Goal: Task Accomplishment & Management: Complete application form

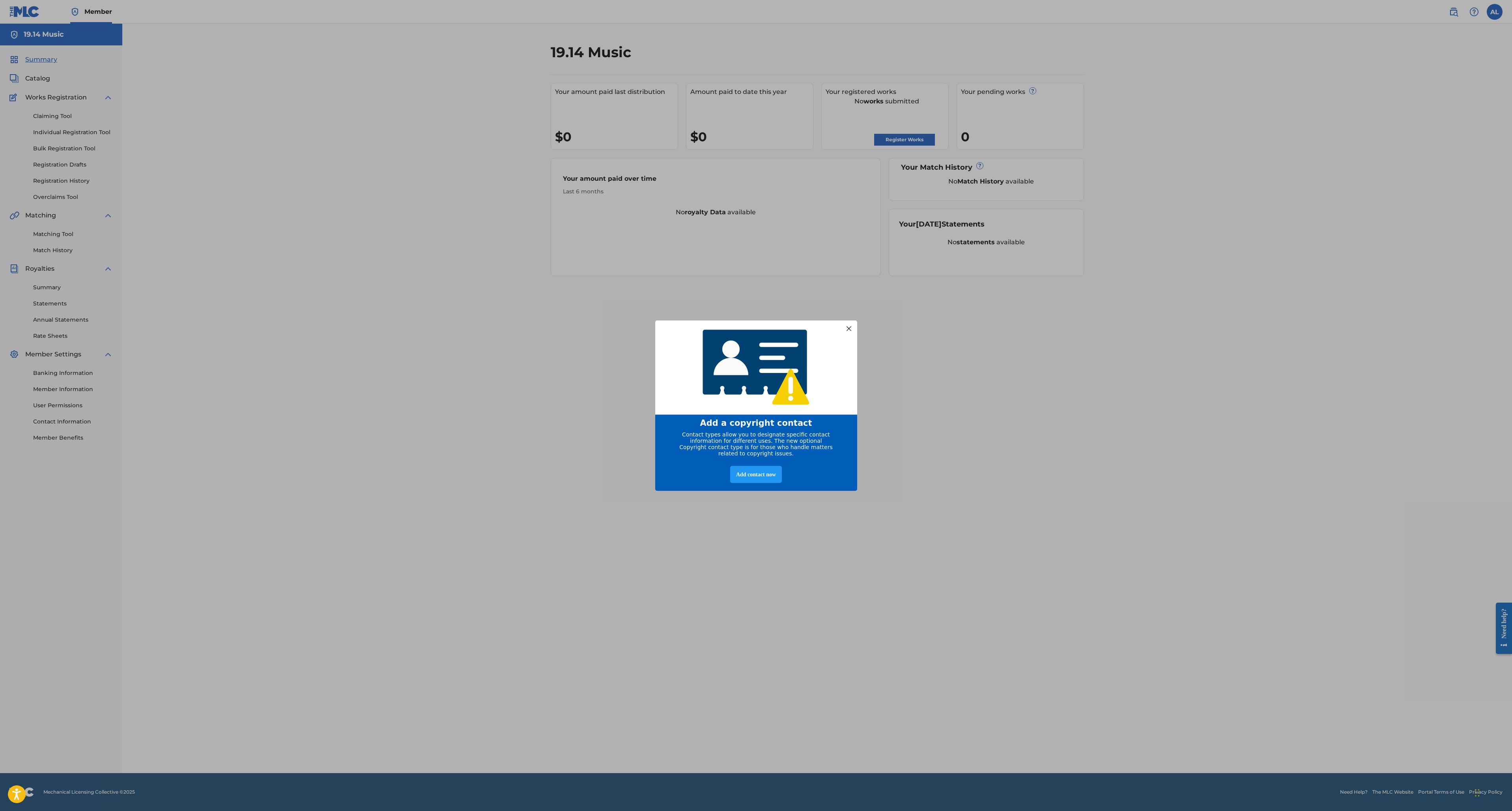
click at [849, 329] on div at bounding box center [848, 328] width 10 height 10
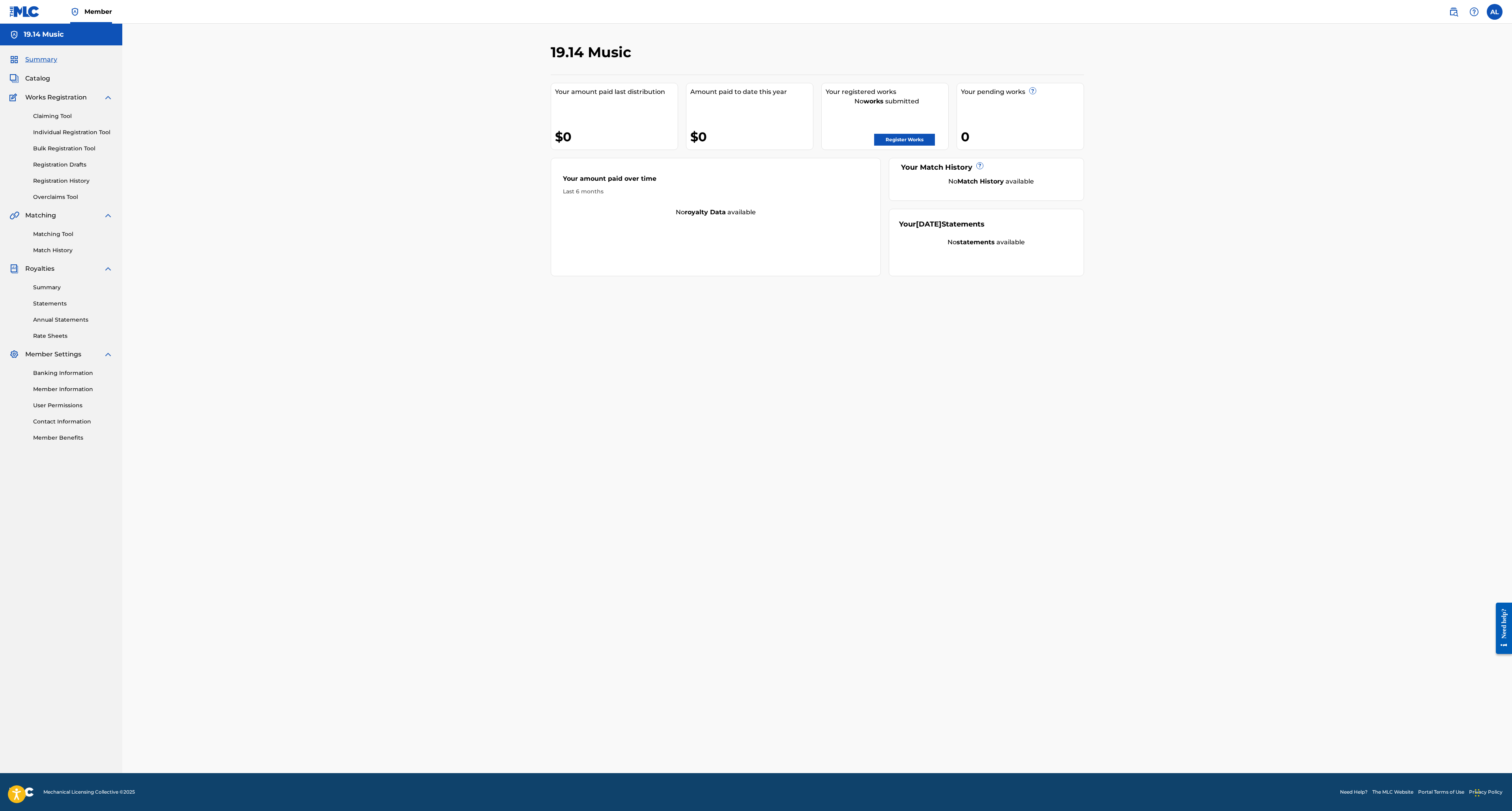
click at [40, 58] on span "Summary" at bounding box center [41, 59] width 32 height 9
click at [32, 78] on span "Catalog" at bounding box center [38, 79] width 25 height 9
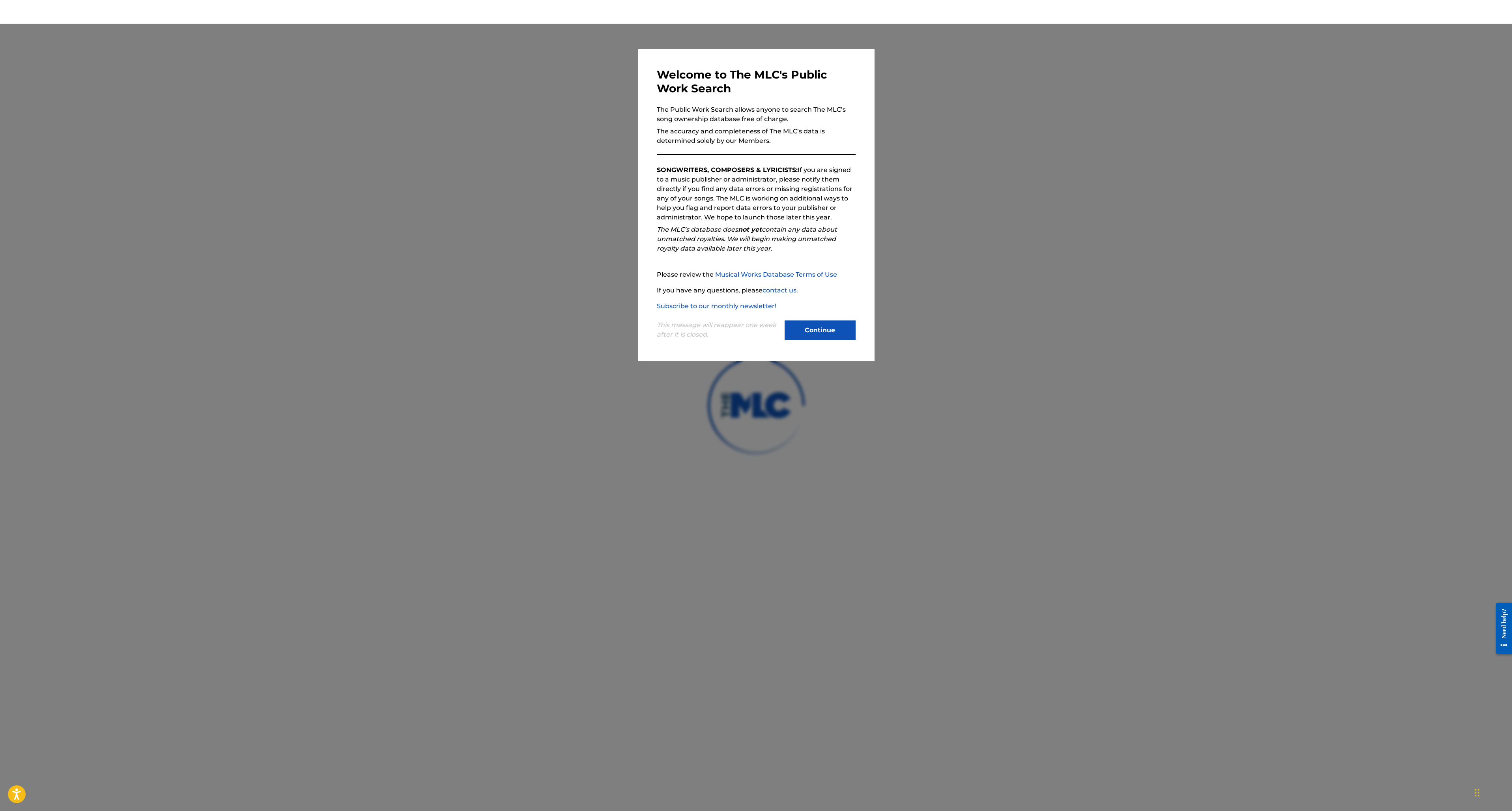
click at [838, 332] on button "Continue" at bounding box center [820, 331] width 71 height 20
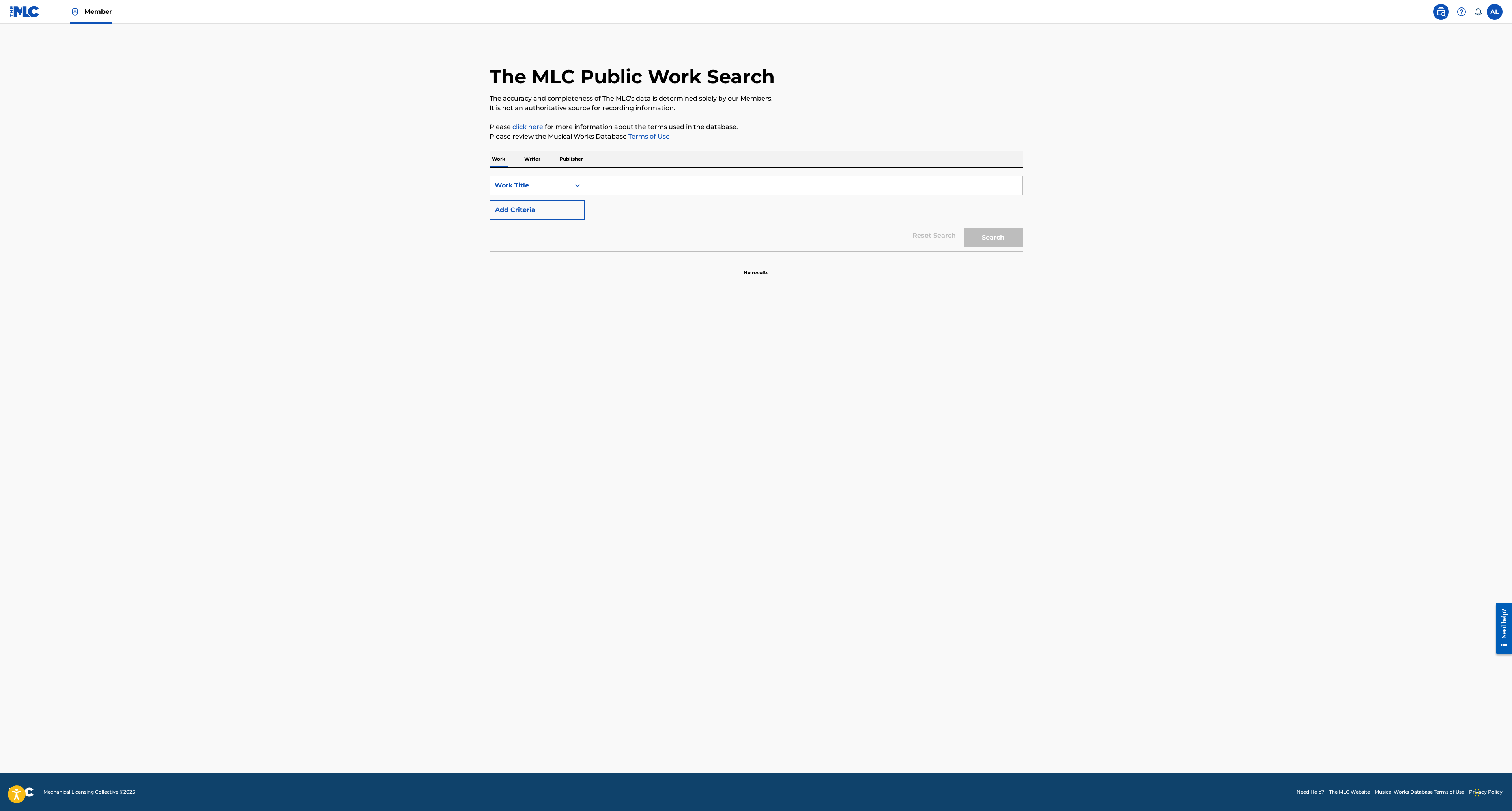
click at [568, 180] on div "Work Title" at bounding box center [530, 186] width 80 height 15
click at [536, 248] on div "Publisher Name" at bounding box center [537, 245] width 95 height 20
click at [612, 187] on input "Search Form" at bounding box center [804, 186] width 437 height 19
click at [611, 205] on strong "music" at bounding box center [618, 203] width 20 height 8
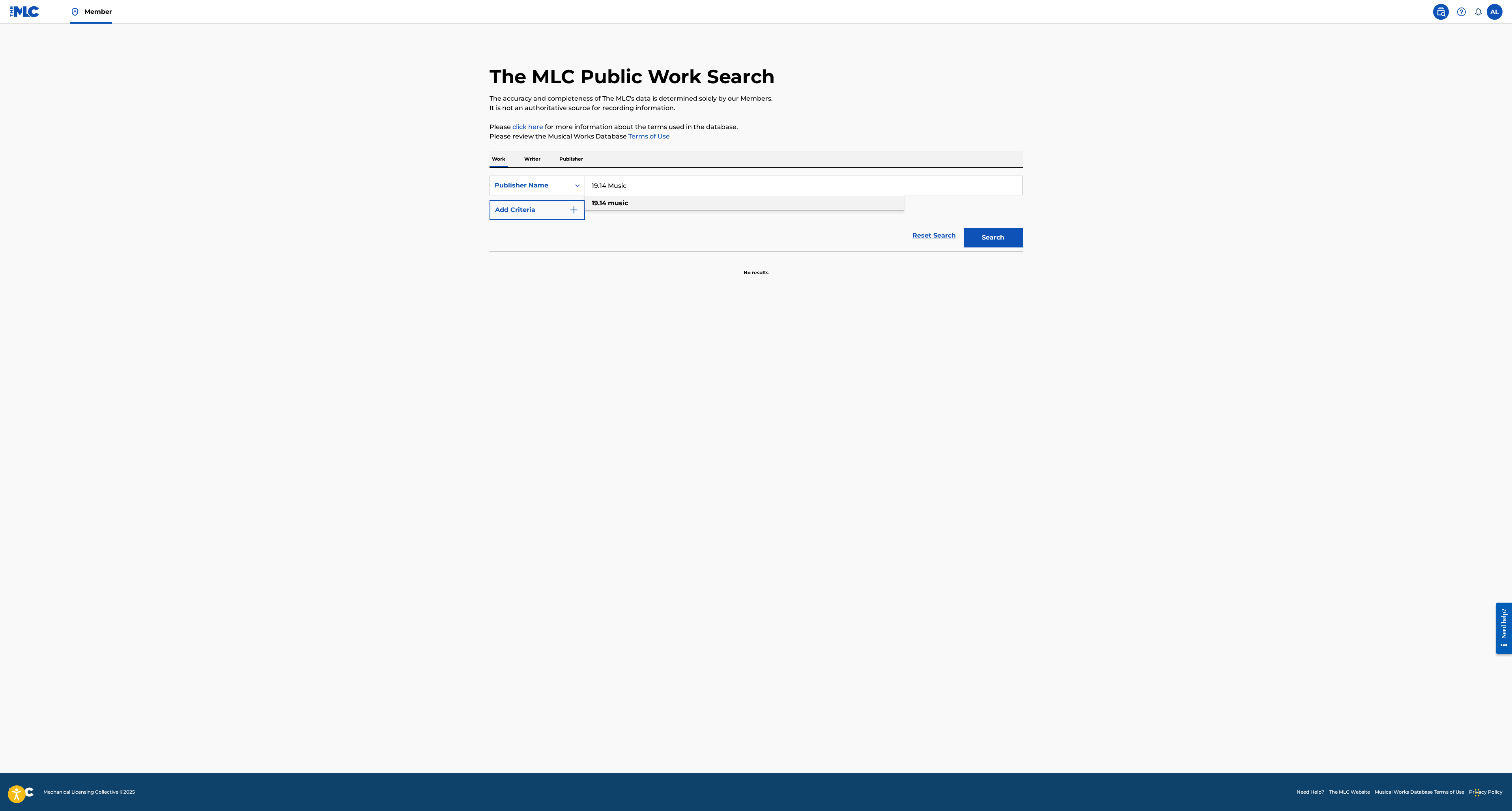
type input "19.14 music"
click at [1006, 238] on button "Search" at bounding box center [993, 238] width 59 height 20
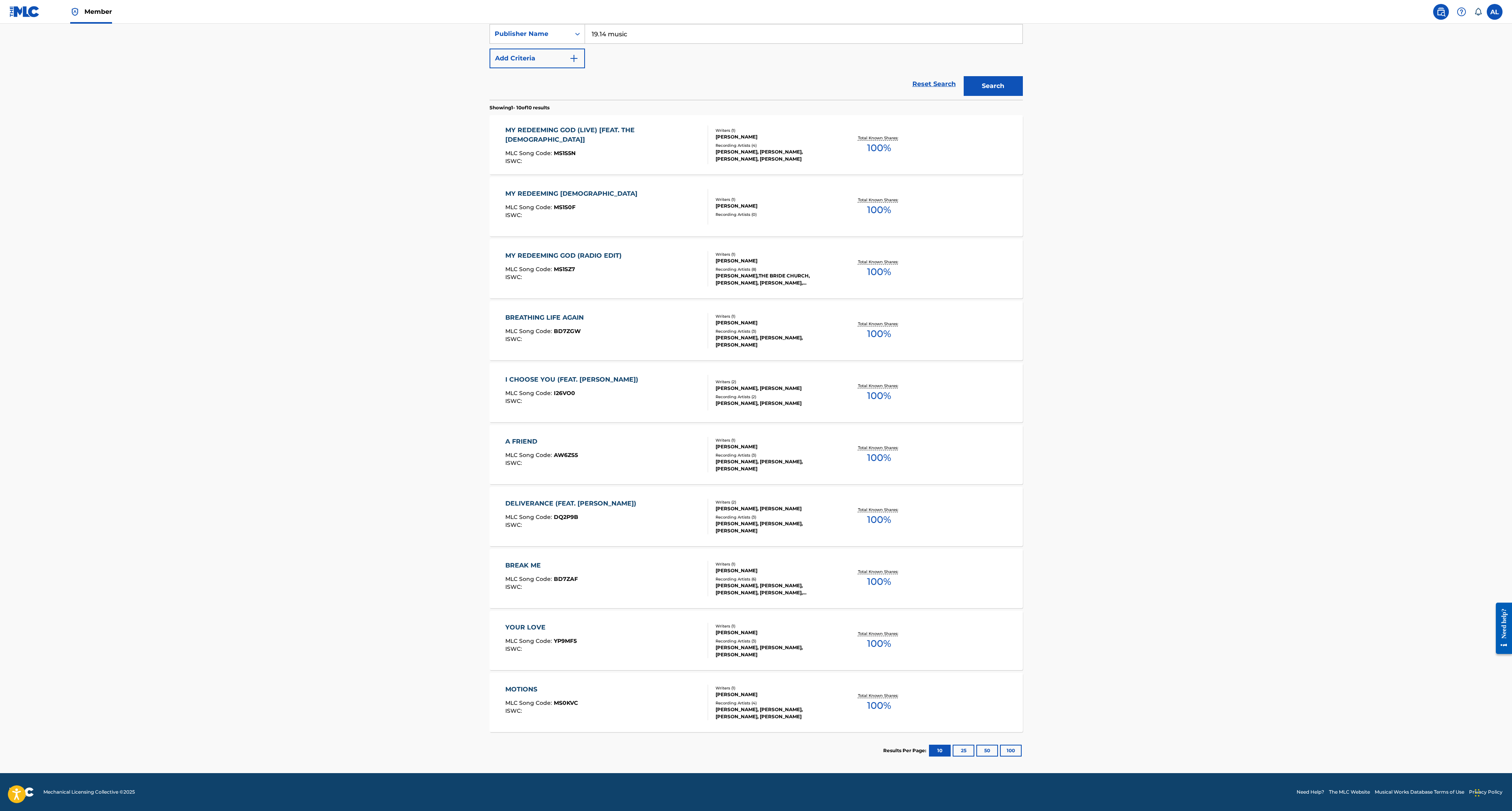
scroll to position [152, 0]
click at [633, 509] on div "DELIVERANCE (FEAT. [PERSON_NAME]) MLC Song Code : DQ2P9B ISWC :" at bounding box center [573, 516] width 135 height 35
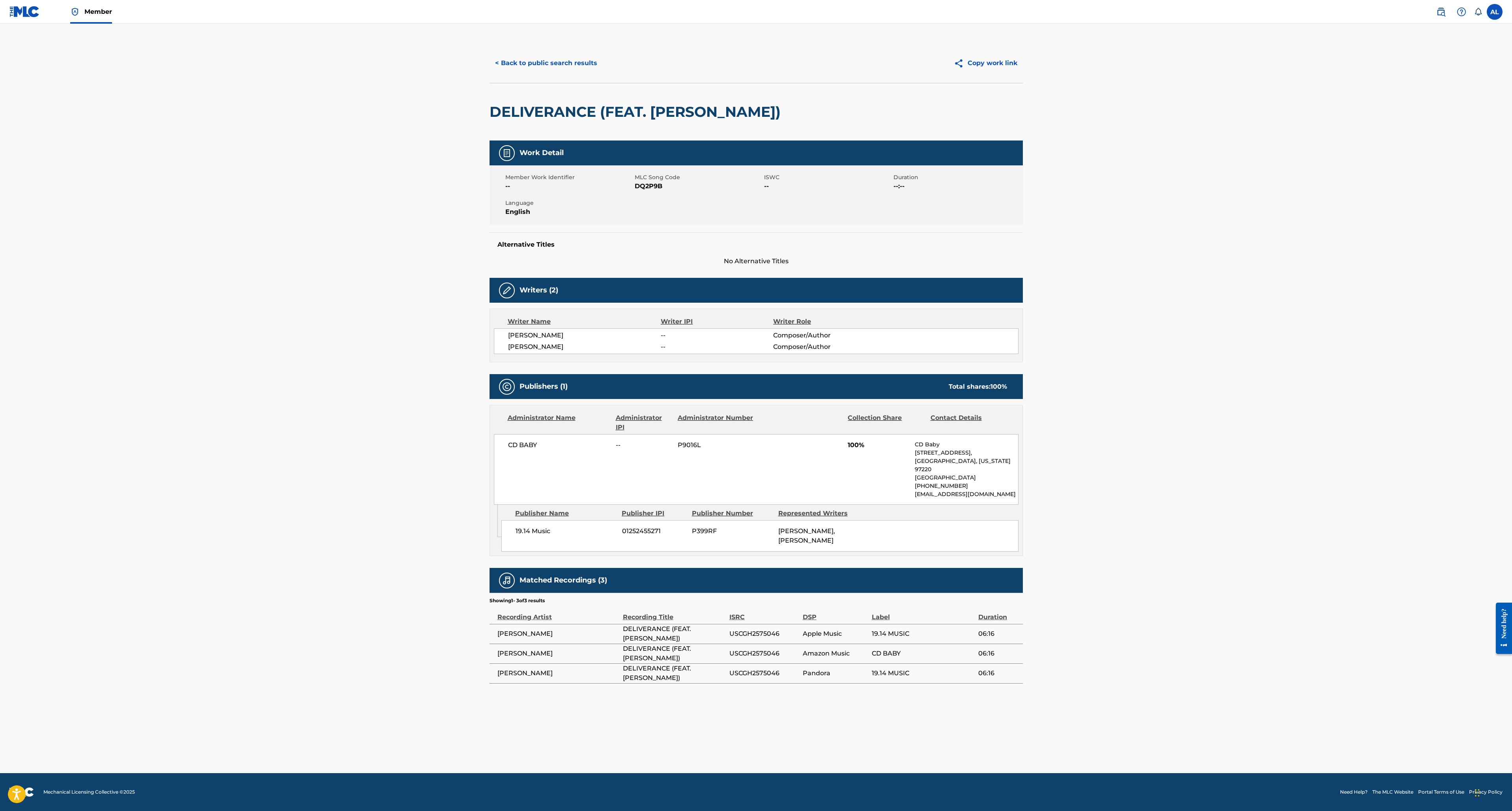
click at [886, 656] on span "CD BABY" at bounding box center [923, 654] width 103 height 9
click at [694, 657] on span "DELIVERANCE (FEAT. [PERSON_NAME])" at bounding box center [674, 654] width 103 height 19
click at [529, 66] on button "< Back to public search results" at bounding box center [546, 63] width 113 height 20
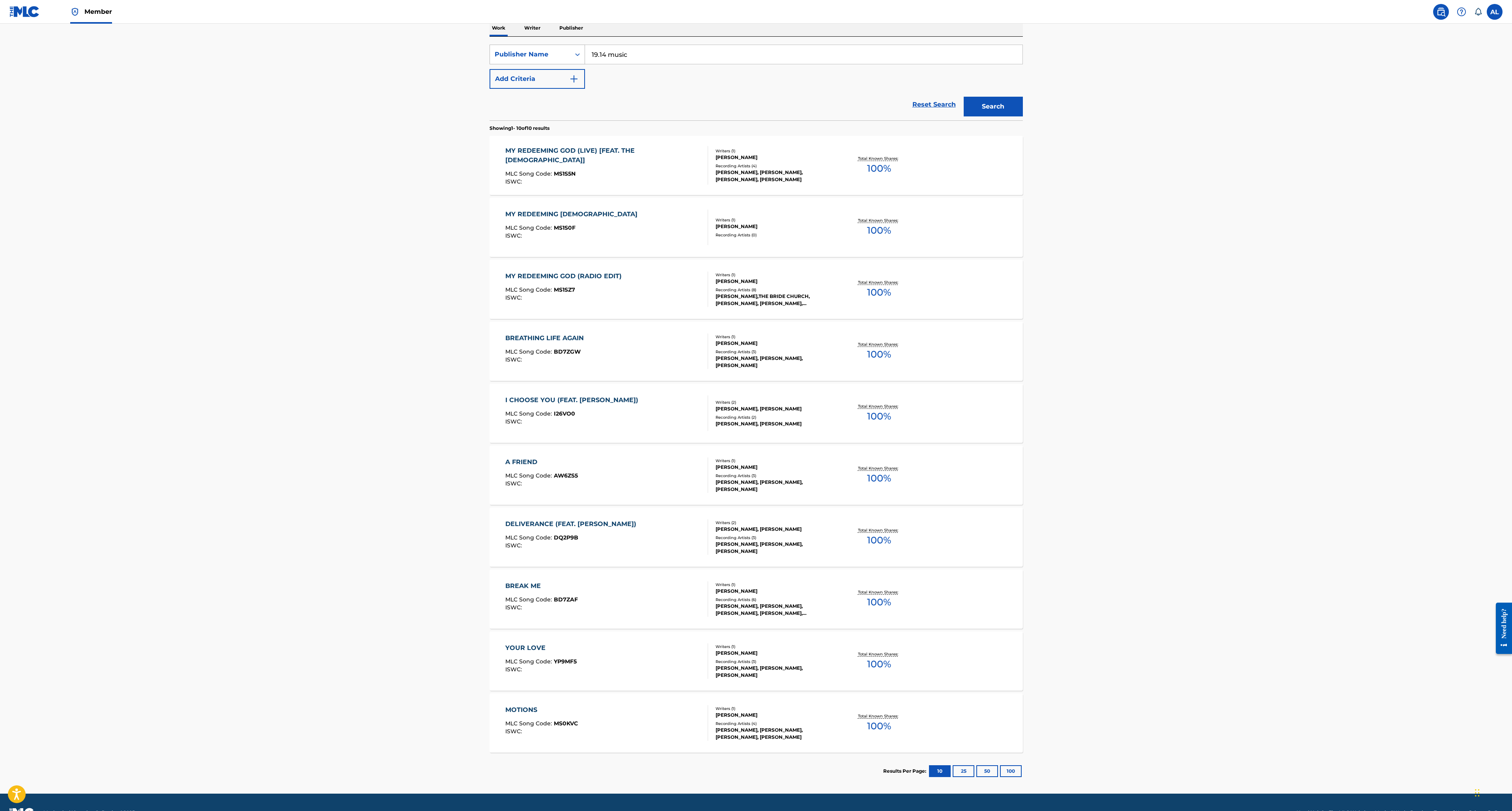
click at [577, 55] on icon "Search Form" at bounding box center [577, 54] width 8 height 8
click at [543, 119] on div "Writer IPI" at bounding box center [537, 114] width 95 height 20
click at [558, 55] on div "Writer IPI" at bounding box center [530, 55] width 71 height 9
click at [627, 78] on div "SearchWithCriteria541ef0d0-32d1-4390-8e82-48789458df66 Writer IPI Add Criteria" at bounding box center [756, 66] width 534 height 44
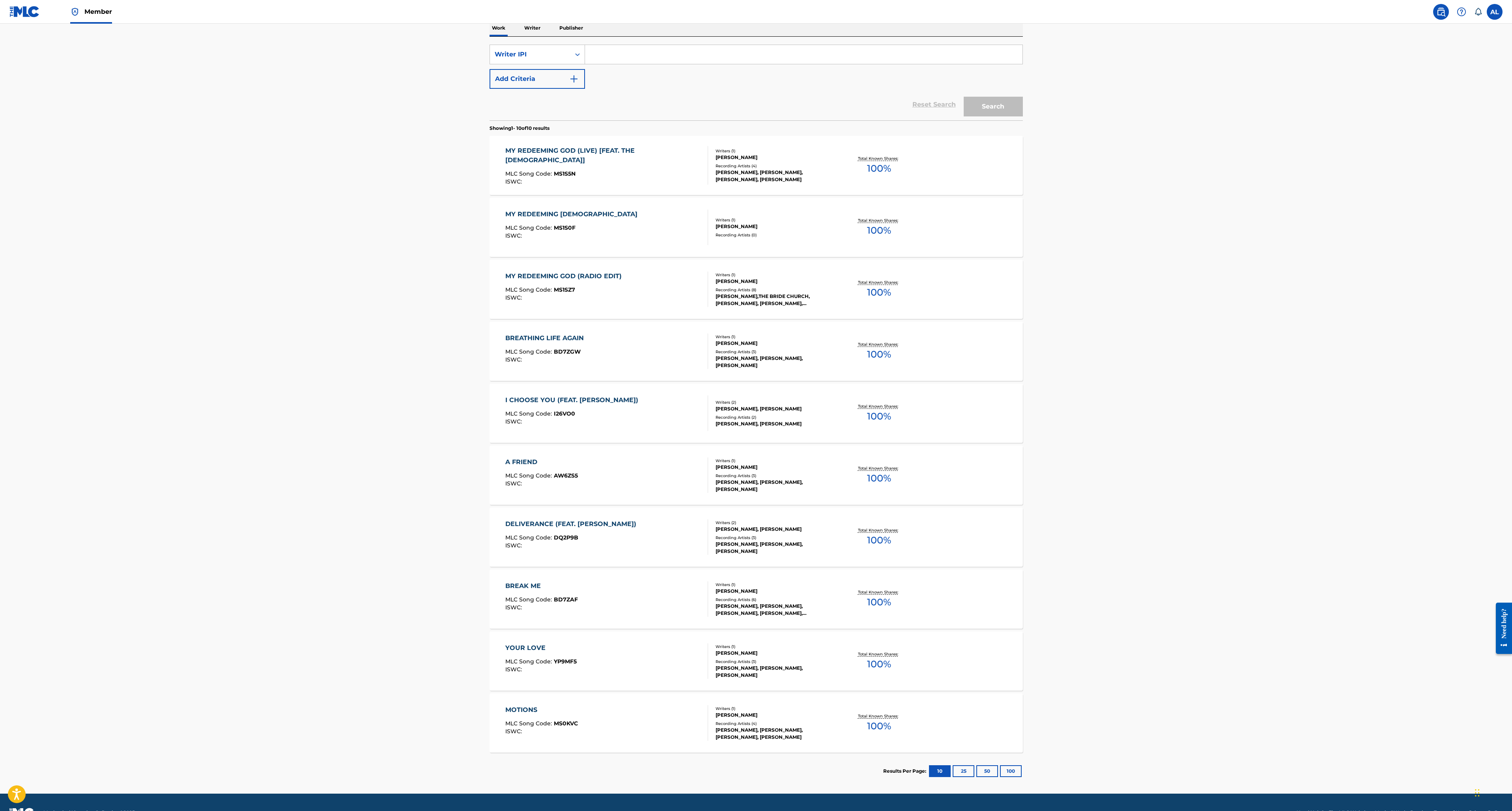
click at [612, 171] on div "MLC Song Code : MS1S5N" at bounding box center [603, 174] width 196 height 8
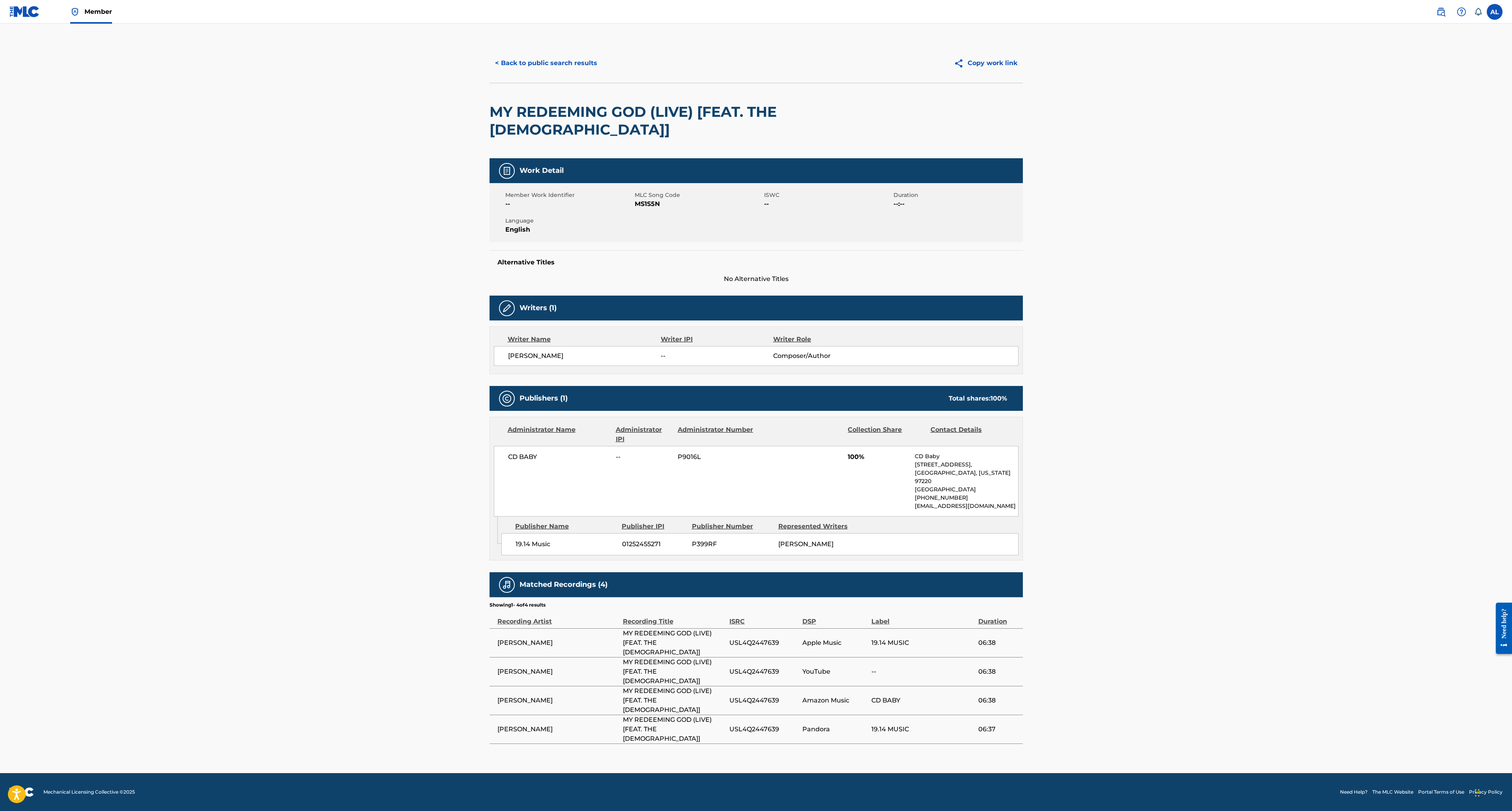
click at [544, 59] on button "< Back to public search results" at bounding box center [546, 63] width 113 height 20
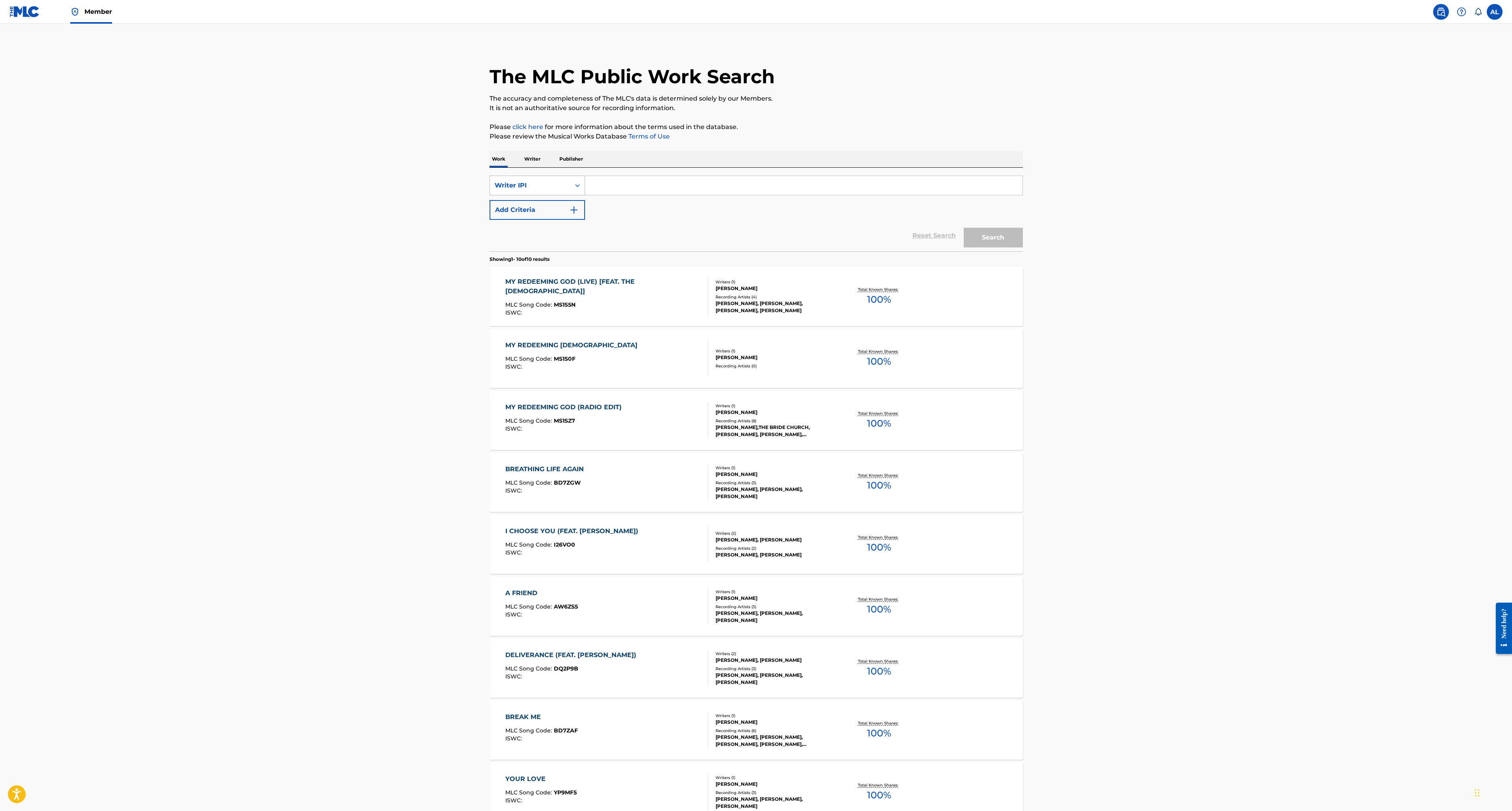
scroll to position [131, 0]
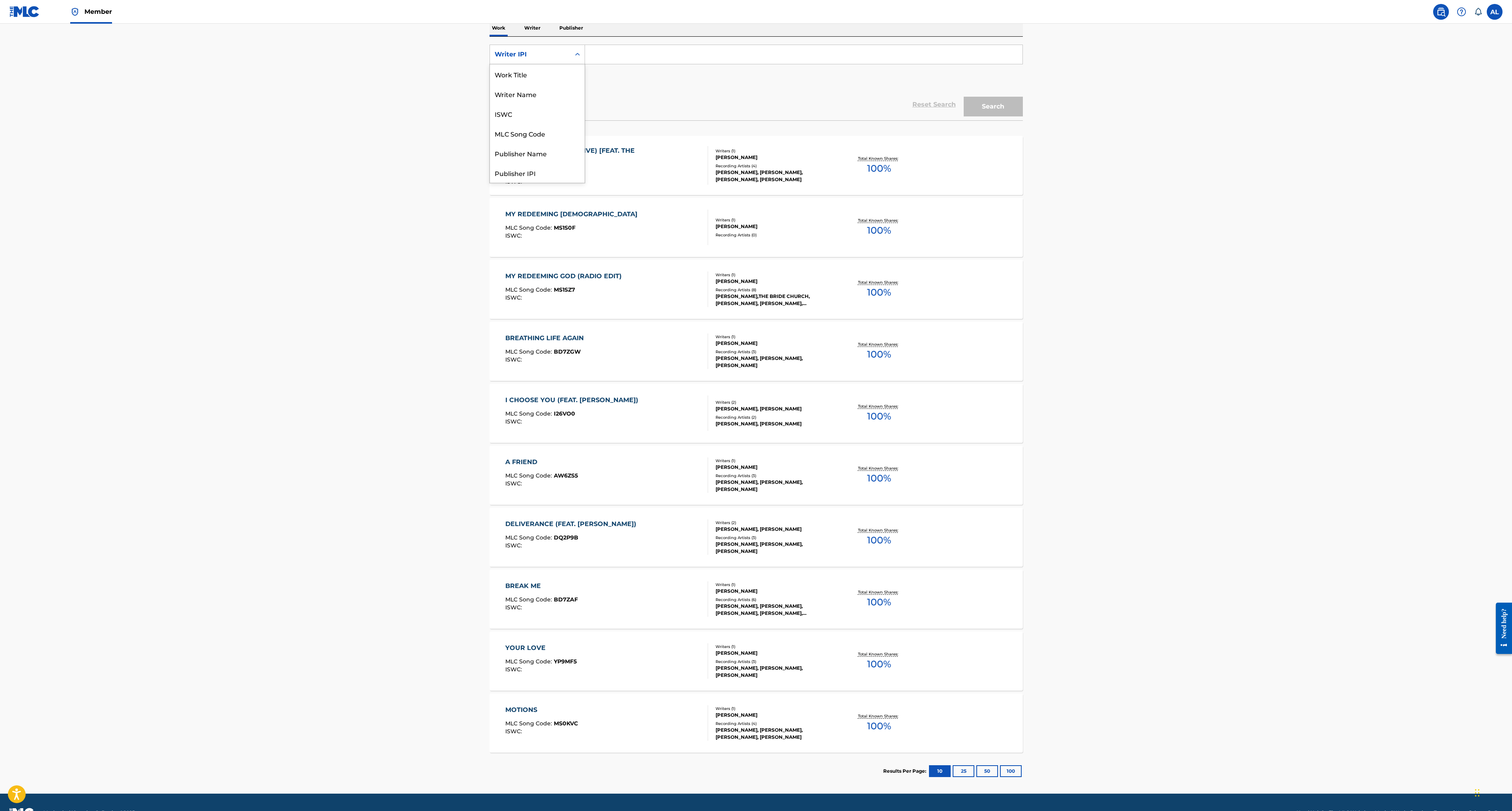
click at [559, 58] on div "Writer IPI" at bounding box center [530, 55] width 71 height 9
click at [528, 90] on div "Writer Name" at bounding box center [537, 94] width 95 height 20
click at [623, 56] on input "Search Form" at bounding box center [804, 55] width 437 height 19
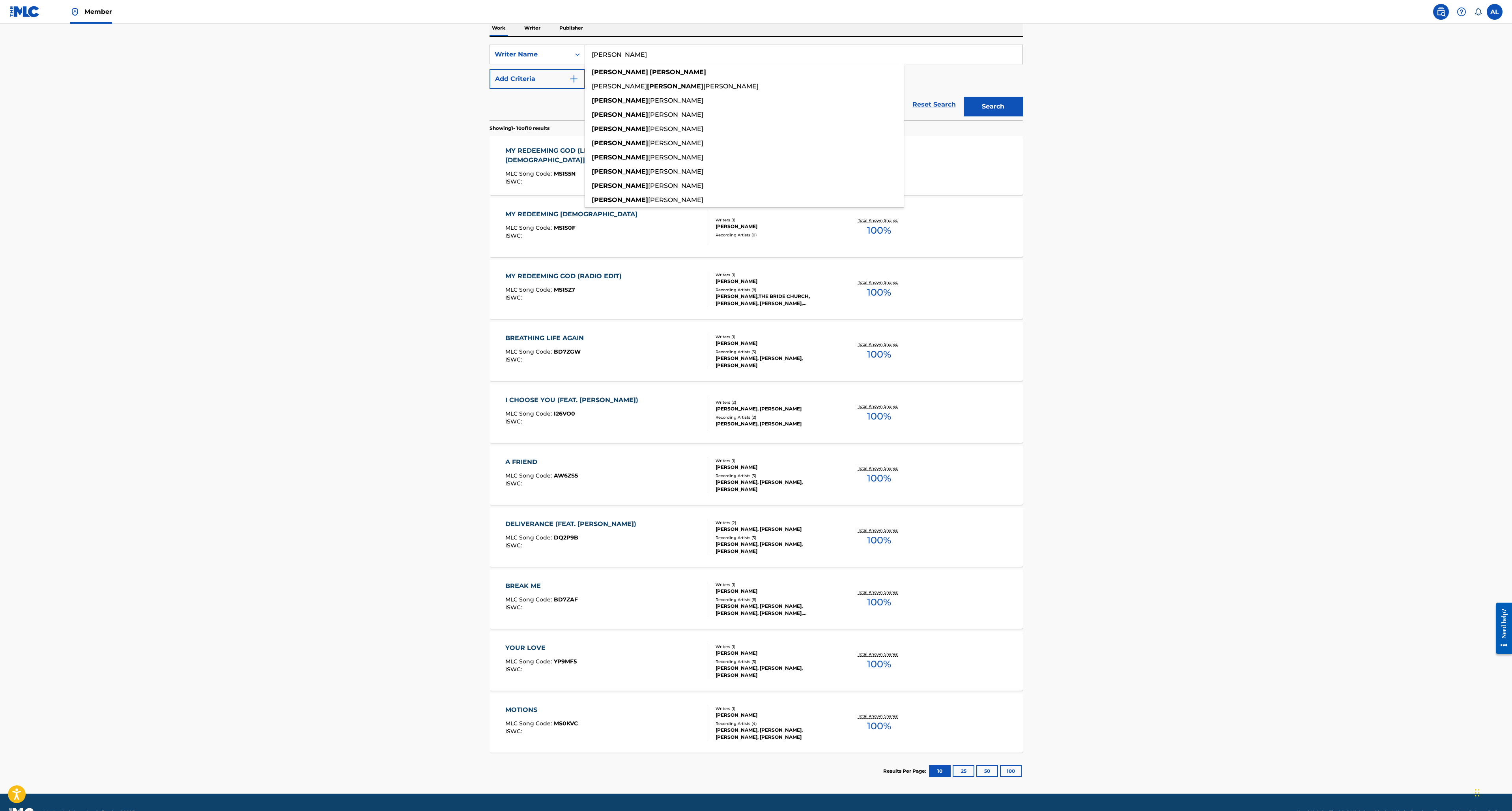
type input "[PERSON_NAME]"
click at [993, 106] on button "Search" at bounding box center [993, 107] width 59 height 20
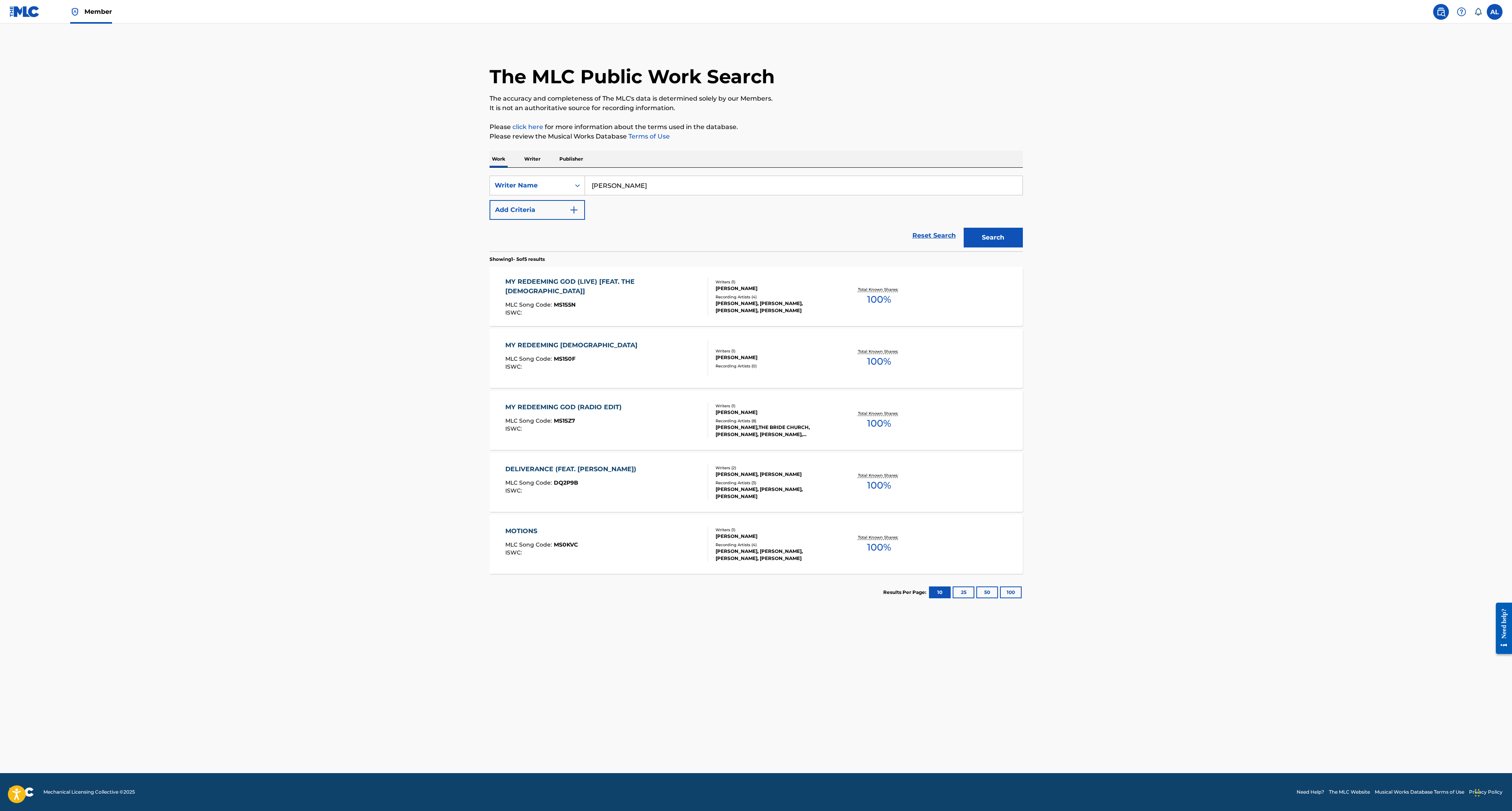
click at [98, 9] on span "Member" at bounding box center [98, 11] width 28 height 9
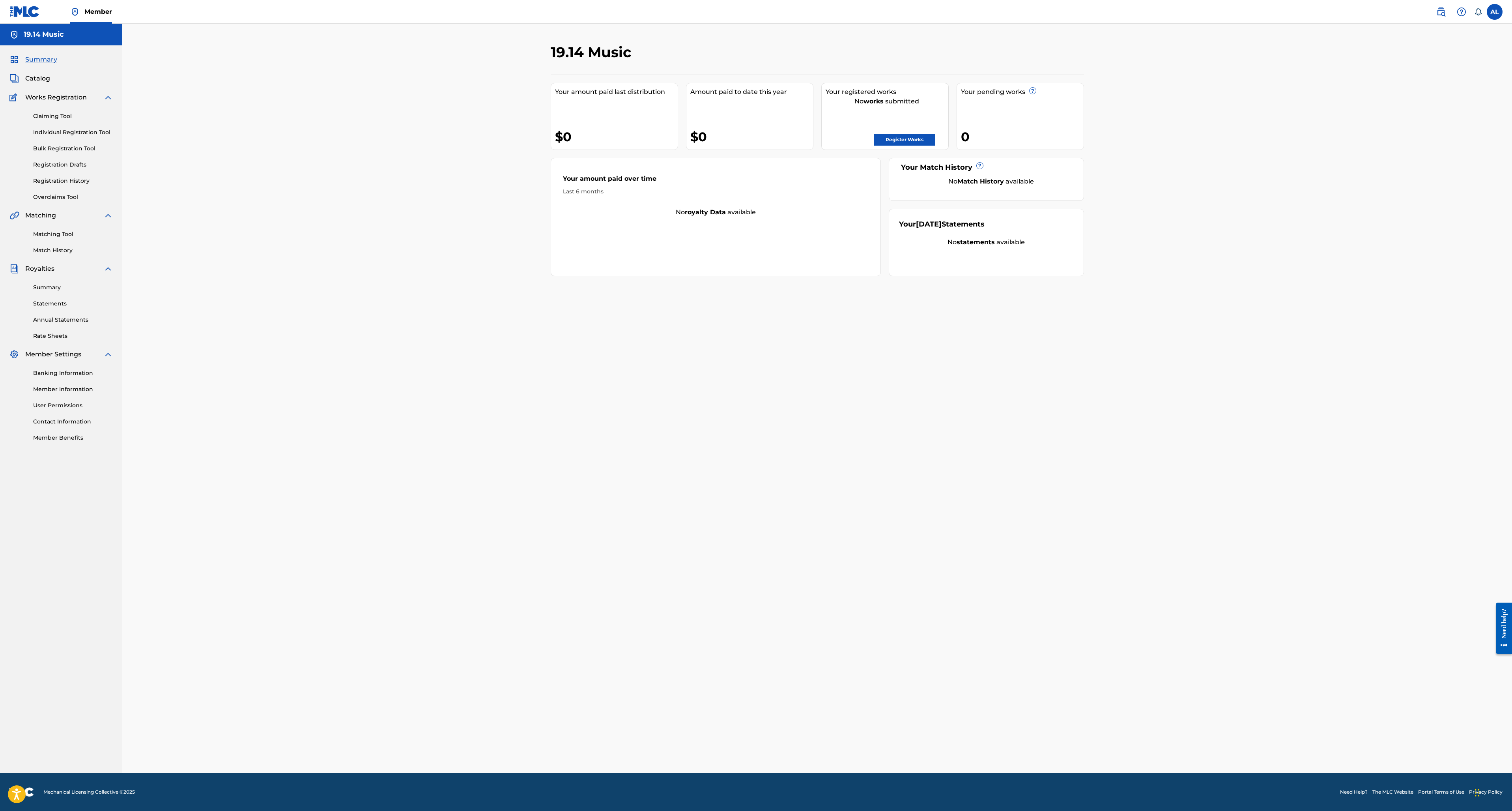
click at [918, 140] on link "Register Works" at bounding box center [904, 140] width 60 height 12
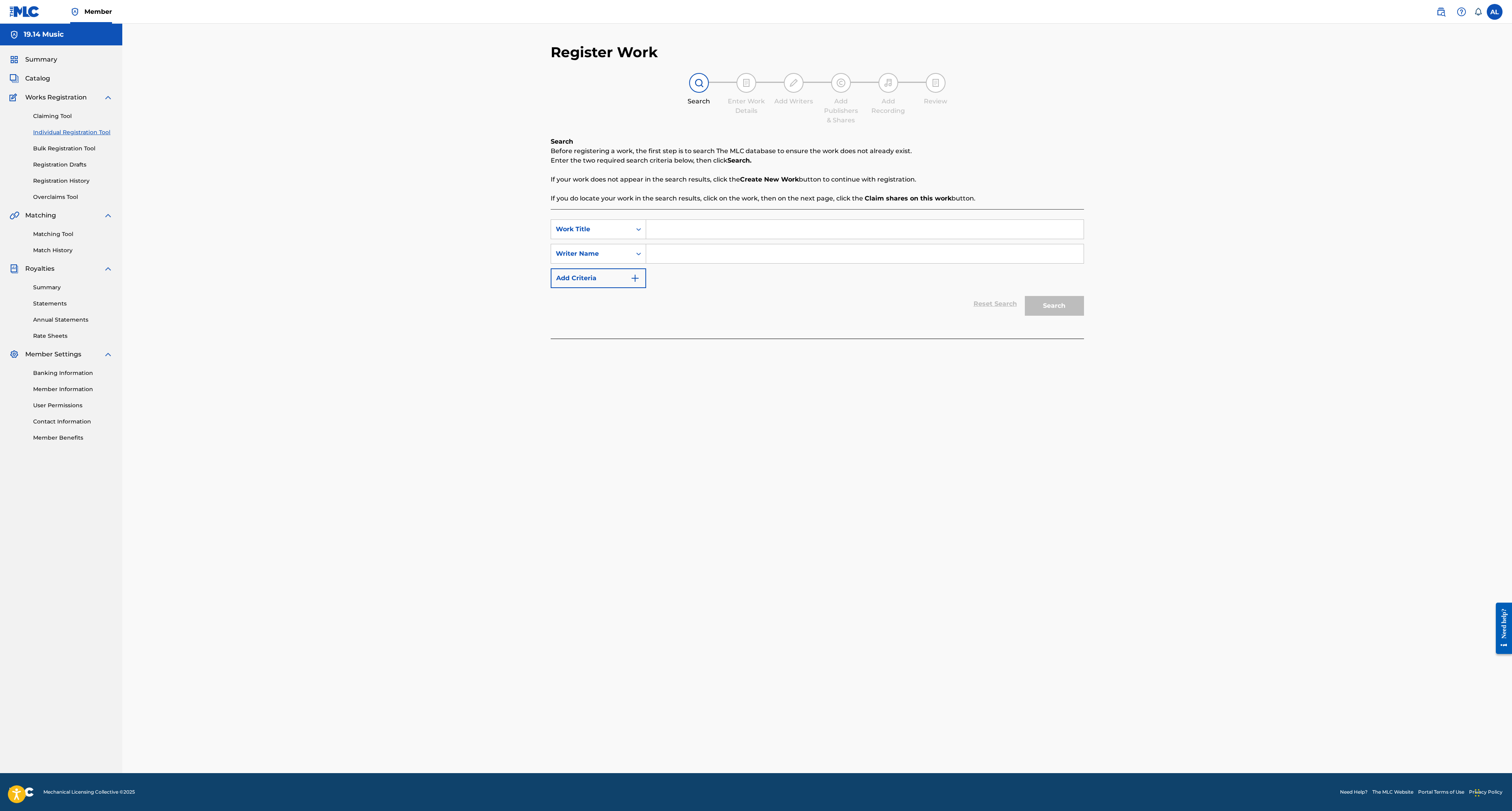
click at [676, 227] on input "Search Form" at bounding box center [865, 229] width 437 height 19
type input "O [DEMOGRAPHIC_DATA] You Reign"
click at [669, 251] on input "Search Form" at bounding box center [865, 254] width 437 height 19
type input "[PERSON_NAME]"
click at [625, 277] on button "Add Criteria" at bounding box center [598, 278] width 96 height 20
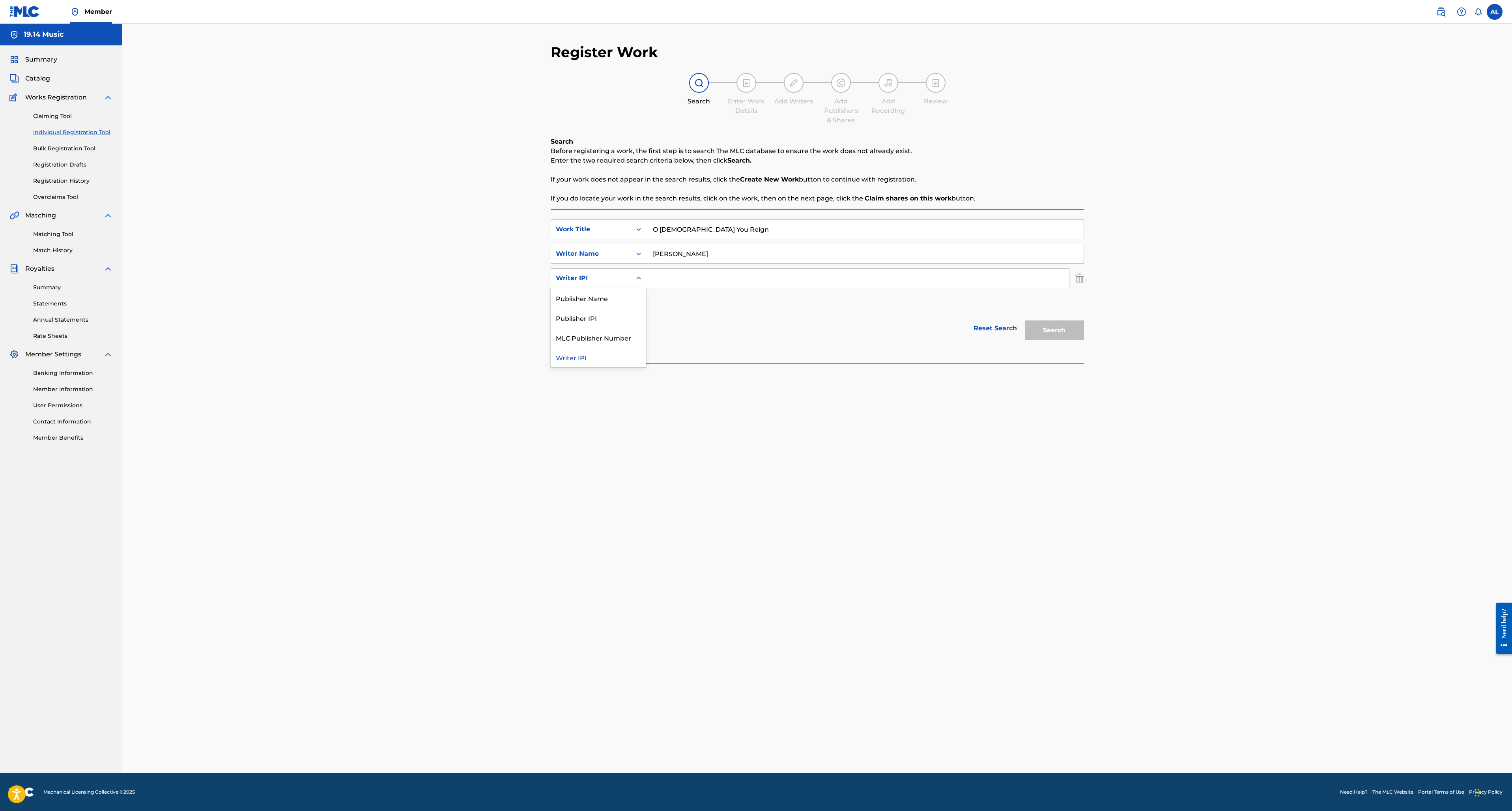
click at [633, 277] on div "Search Form" at bounding box center [639, 278] width 14 height 14
click at [608, 301] on div "Publisher Name" at bounding box center [598, 298] width 95 height 20
click at [666, 282] on input "Search Form" at bounding box center [858, 278] width 423 height 19
type input "193.14 Music"
click at [577, 305] on button "Add Criteria" at bounding box center [598, 303] width 96 height 20
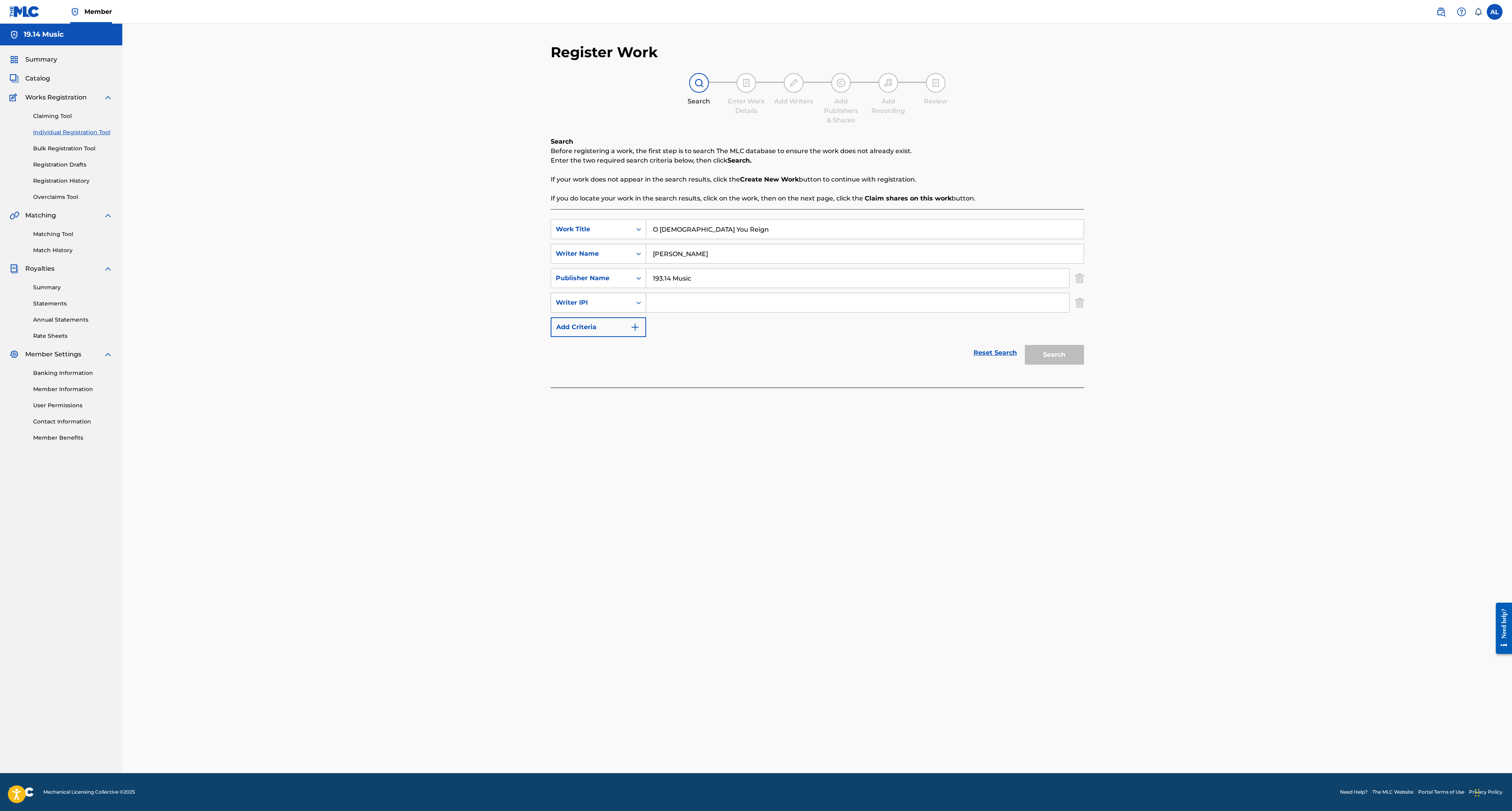
click at [626, 300] on div "Writer IPI" at bounding box center [591, 302] width 71 height 9
click at [618, 333] on div "MLC Publisher Number" at bounding box center [598, 342] width 95 height 20
click at [627, 297] on div "MLC Publisher Number" at bounding box center [591, 303] width 80 height 15
drag, startPoint x: 720, startPoint y: 347, endPoint x: 904, endPoint y: 309, distance: 187.9
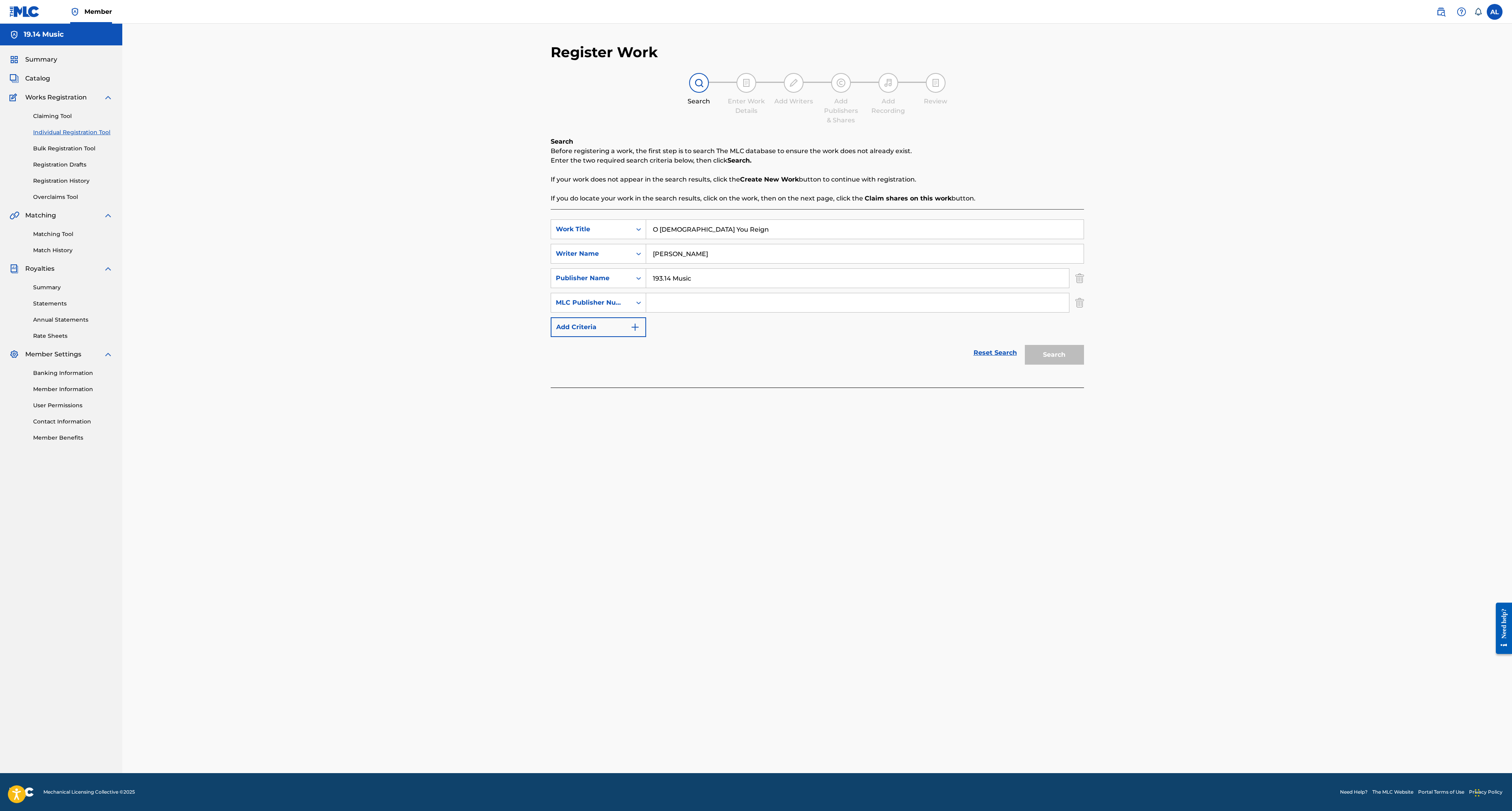
click at [764, 334] on form "SearchWithCriteriaf234e4e7-c2f6-44f5-b9d1-7a43efb4e72d Work Title O God You Rei…" at bounding box center [817, 294] width 534 height 149
click at [1084, 304] on div "Register Work Search Enter Work Details Add Writers Add Publishers & Shares Add…" at bounding box center [817, 408] width 552 height 730
click at [1081, 302] on img "Search Form" at bounding box center [1079, 303] width 9 height 20
click at [1061, 327] on button "Search" at bounding box center [1054, 331] width 59 height 20
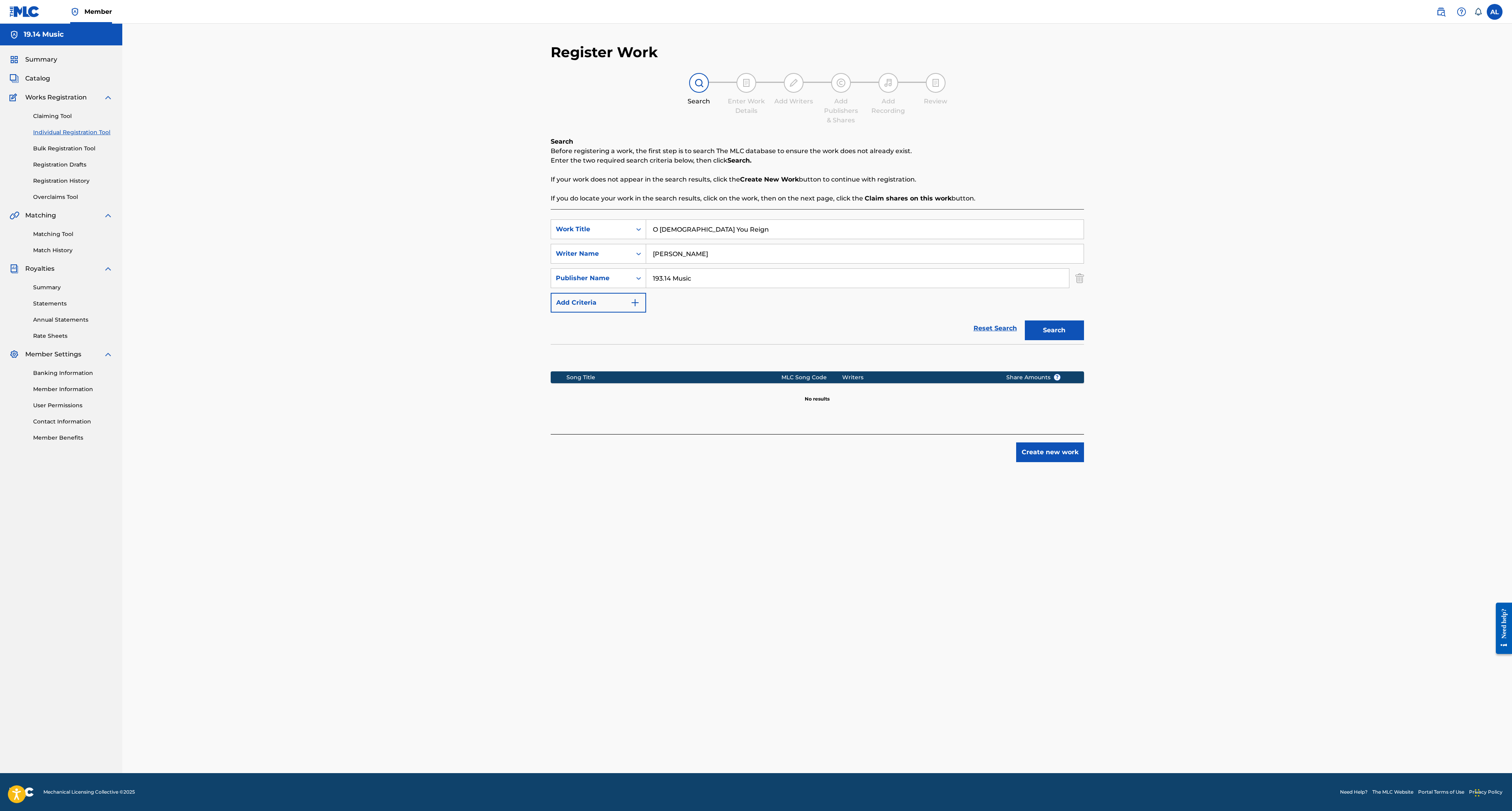
click at [1040, 455] on button "Create new work" at bounding box center [1050, 452] width 68 height 20
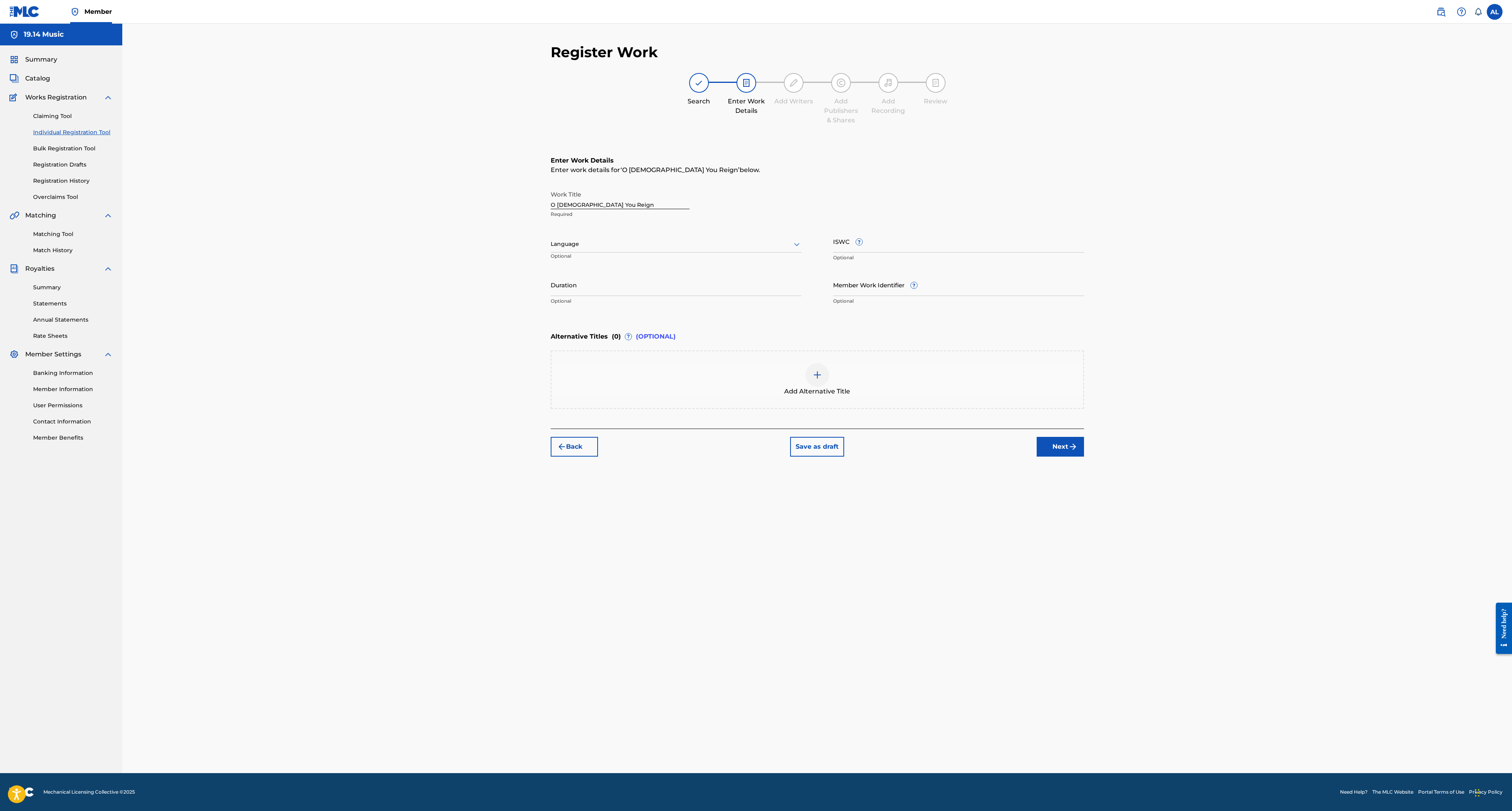
click at [723, 233] on div "Language Optional" at bounding box center [676, 248] width 251 height 35
click at [714, 247] on div at bounding box center [676, 244] width 251 height 10
click at [675, 260] on div "English" at bounding box center [676, 261] width 250 height 18
click at [910, 244] on input "ISWC ?" at bounding box center [958, 241] width 251 height 22
click at [860, 288] on input "Member Work Identifier ?" at bounding box center [958, 285] width 251 height 22
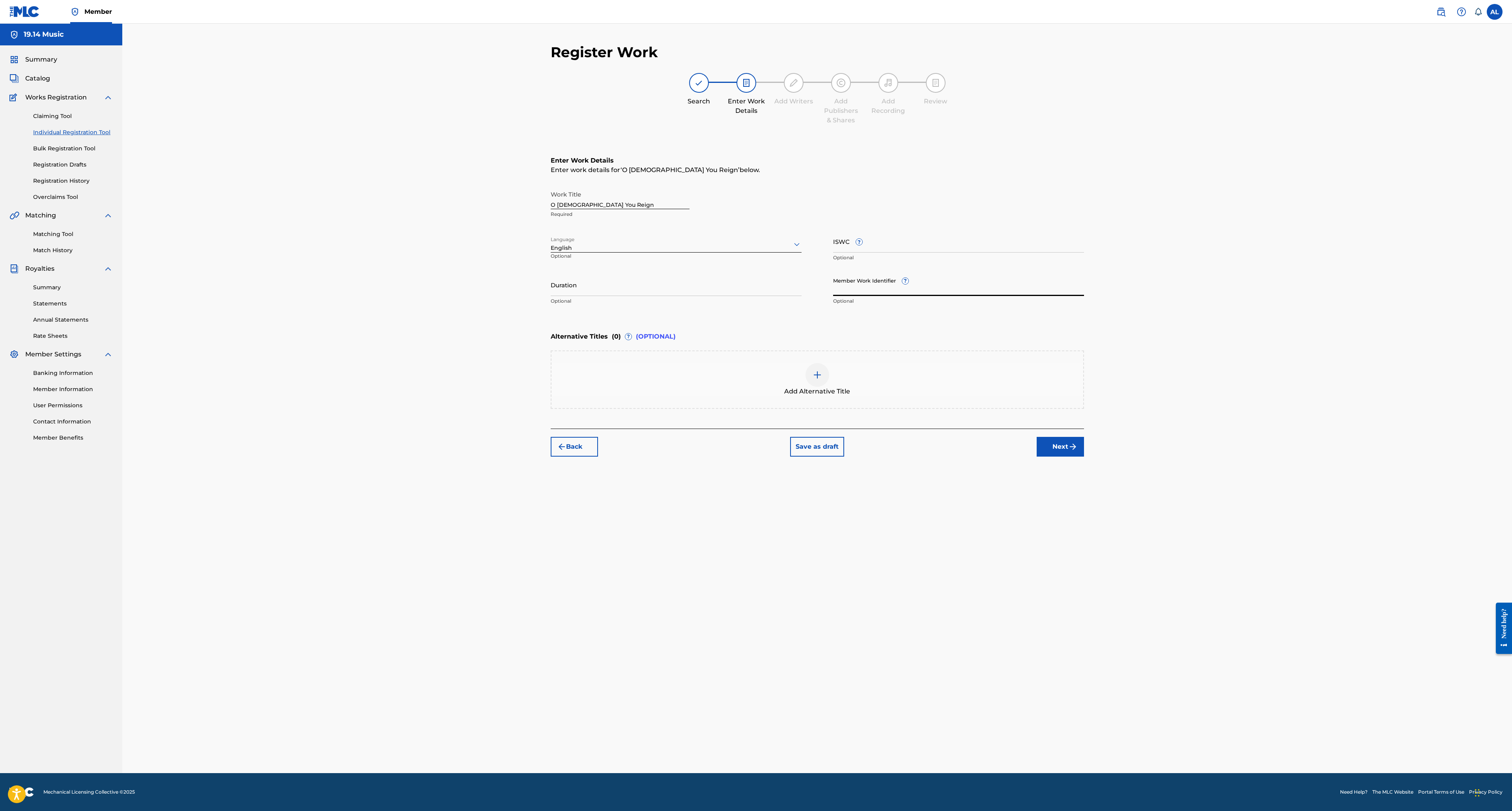
click at [581, 290] on input "Duration" at bounding box center [676, 285] width 251 height 22
type input "04:47"
click at [669, 308] on div "Duration 04:47 Optional" at bounding box center [676, 291] width 251 height 35
click at [738, 327] on div "Enter Work Details Enter work details for ‘ O [DEMOGRAPHIC_DATA] You Reign ’ be…" at bounding box center [817, 232] width 534 height 191
click at [1063, 445] on button "Next" at bounding box center [1060, 447] width 48 height 20
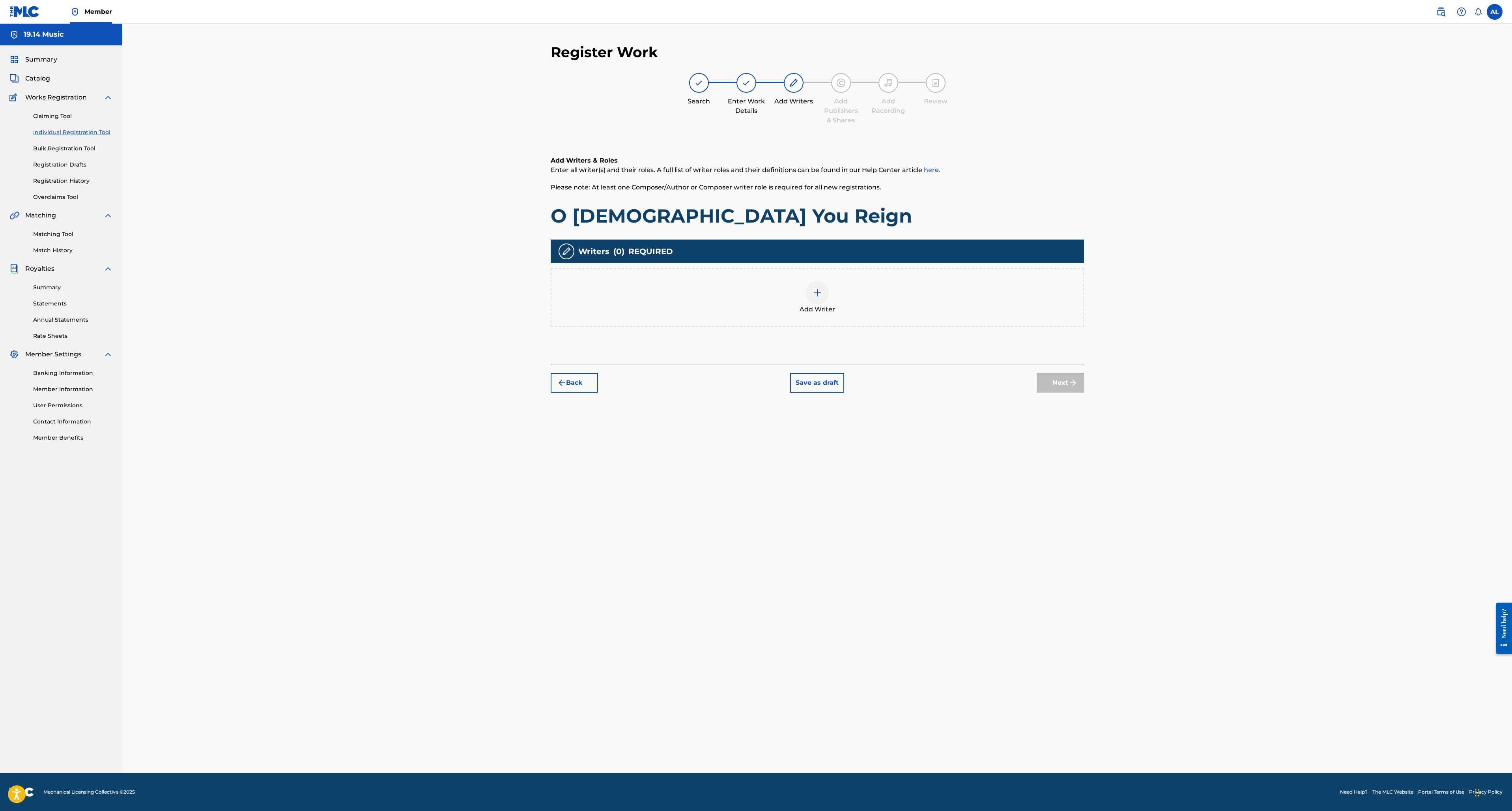
click at [822, 288] on div at bounding box center [817, 293] width 23 height 23
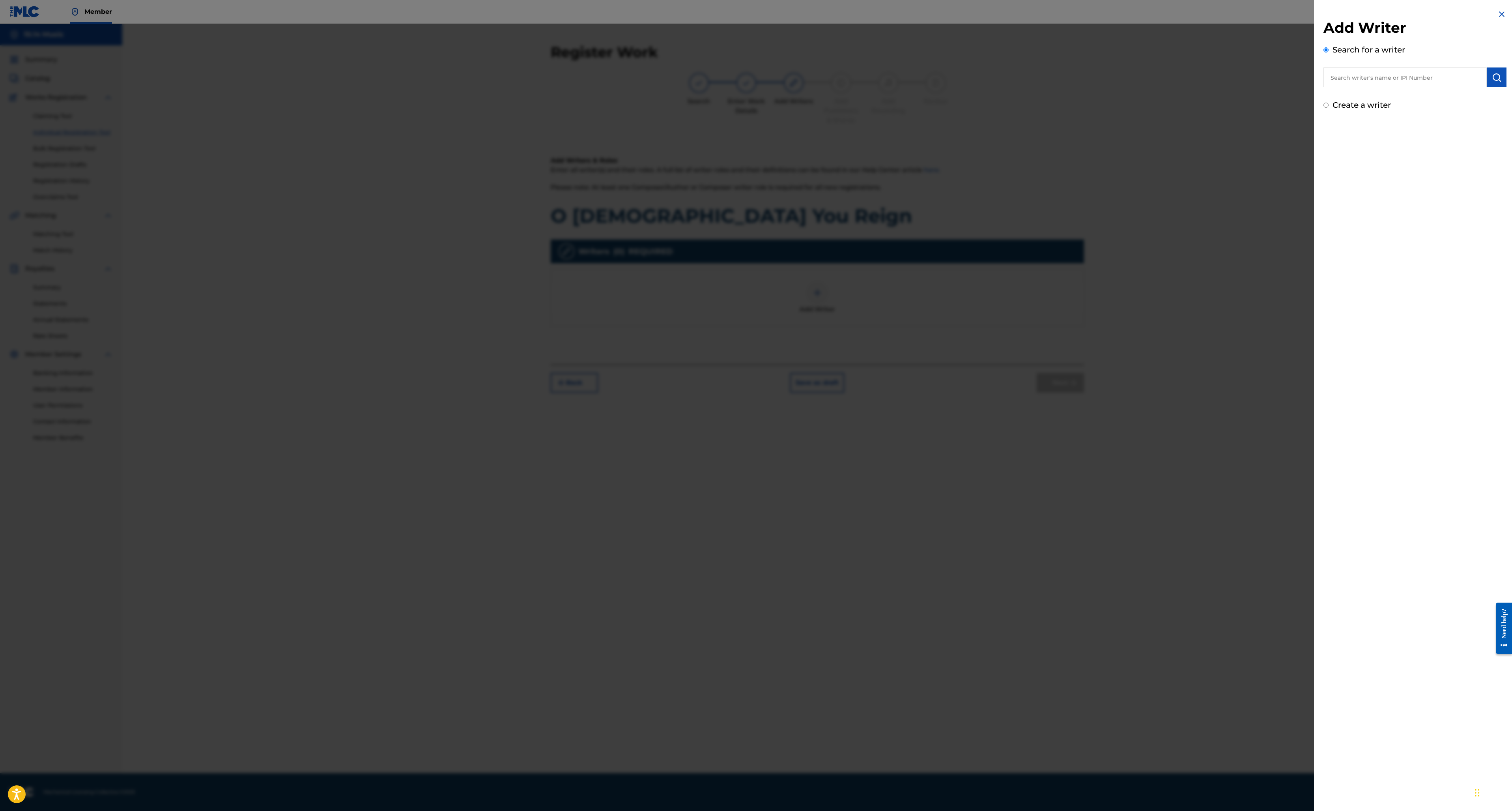
click at [1354, 77] on input "text" at bounding box center [1405, 78] width 163 height 20
click at [1346, 95] on strong "[PERSON_NAME]" at bounding box center [1358, 95] width 56 height 8
type input "[PERSON_NAME]"
click at [1496, 79] on img "submit" at bounding box center [1497, 78] width 9 height 9
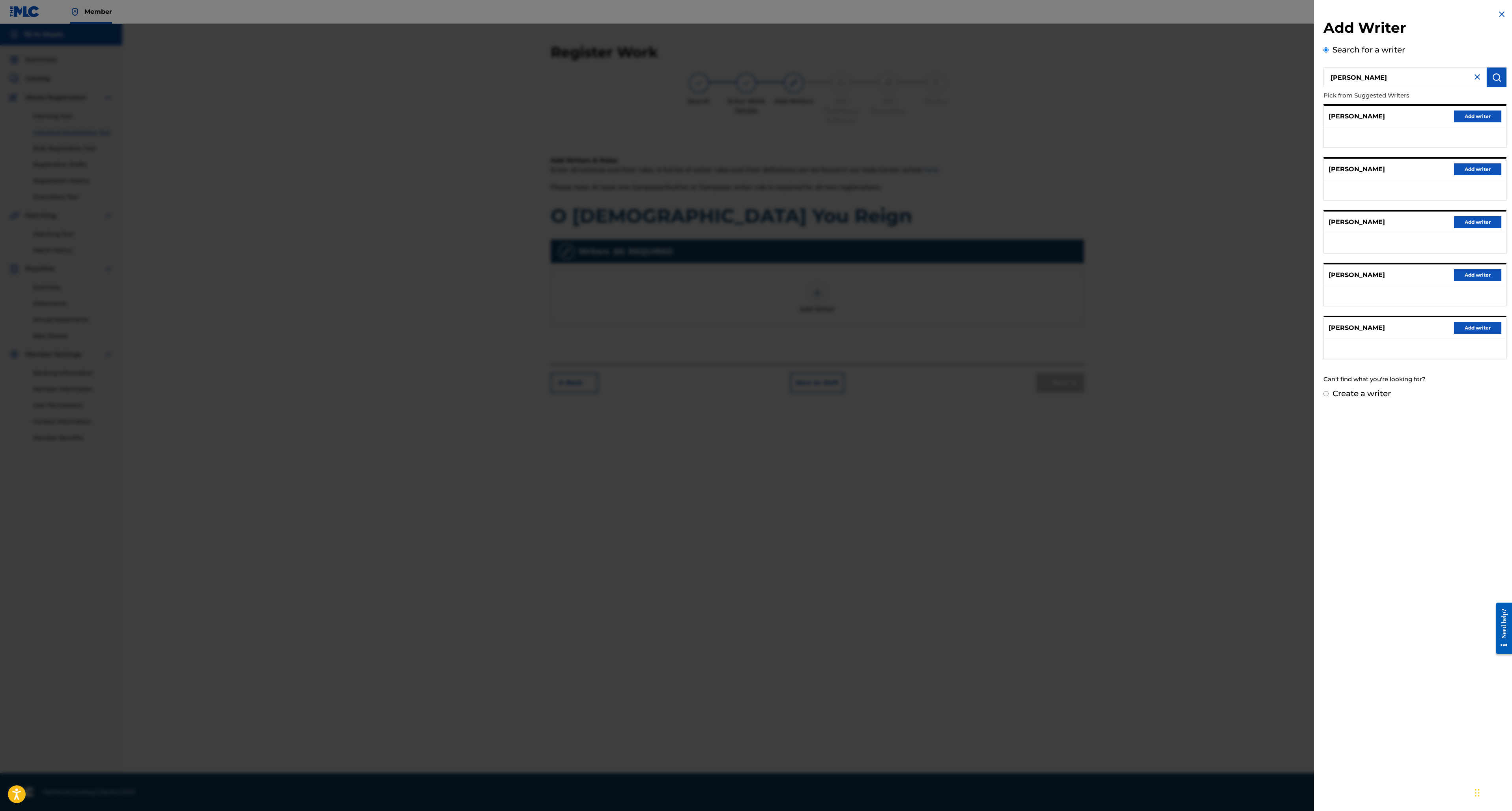
click at [1487, 329] on button "Add writer" at bounding box center [1477, 328] width 48 height 12
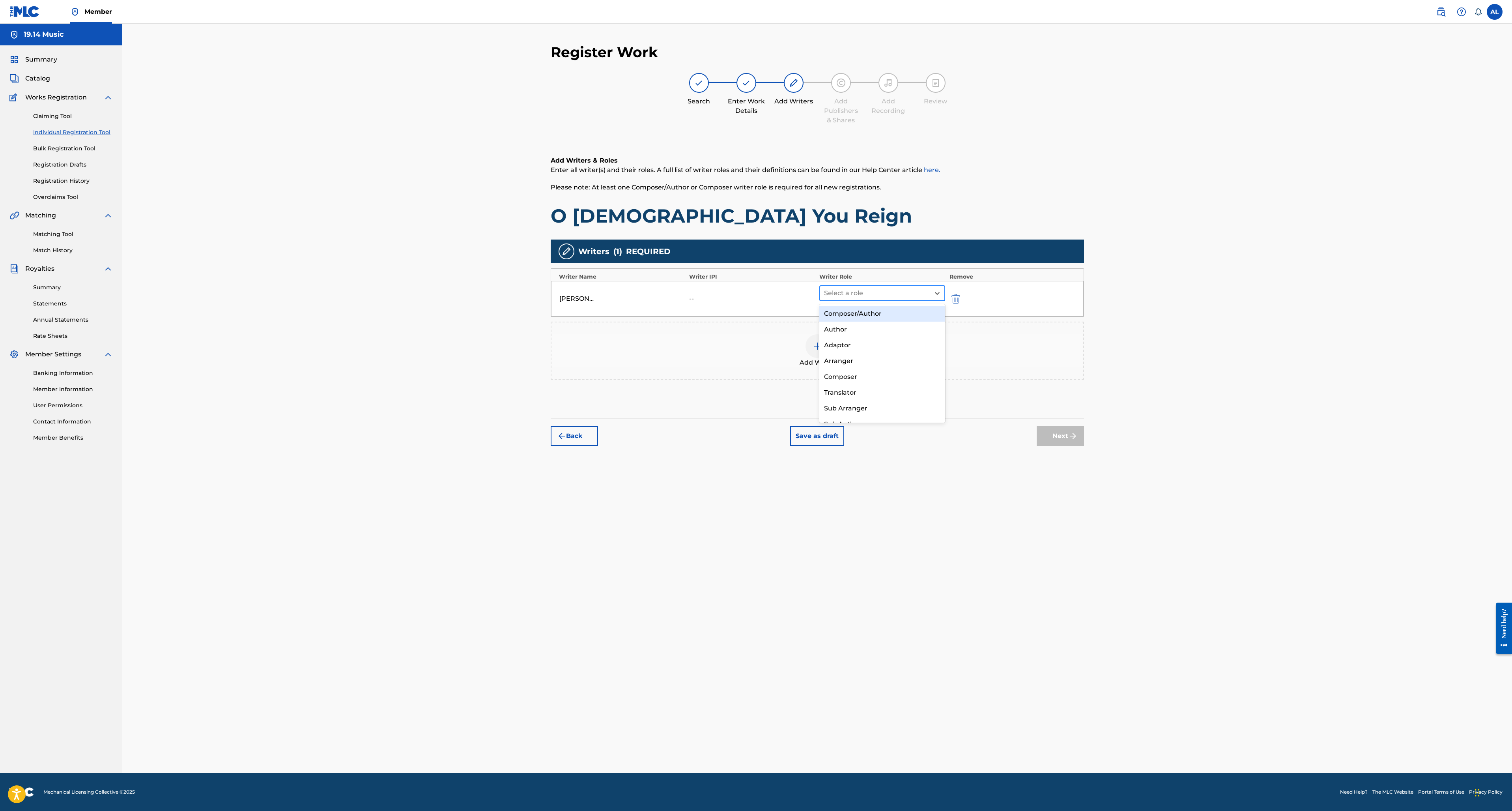
click at [906, 294] on div at bounding box center [875, 293] width 102 height 11
click at [880, 312] on div "Composer/Author" at bounding box center [882, 314] width 126 height 16
click at [1065, 425] on button "Next" at bounding box center [1060, 425] width 48 height 20
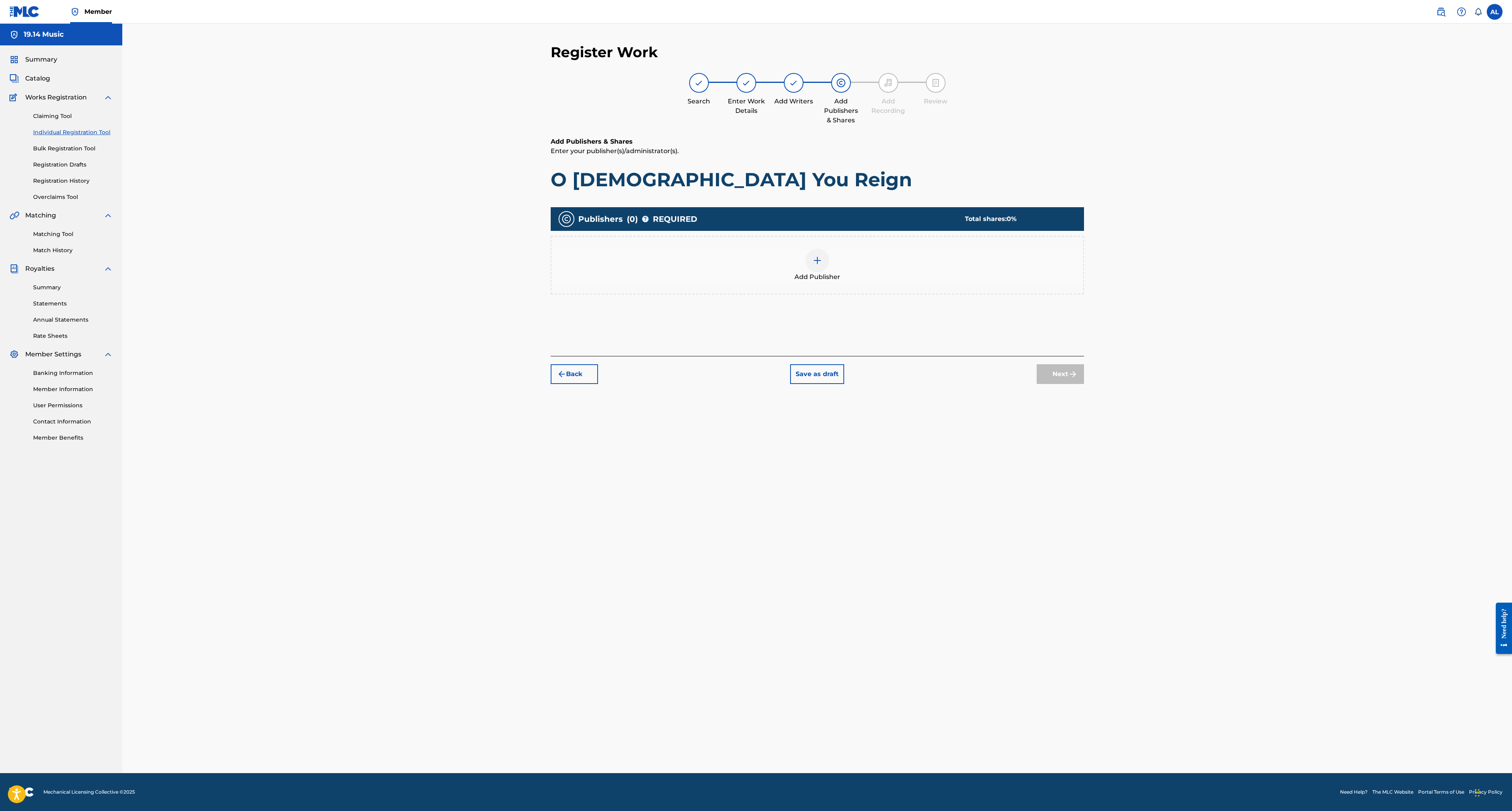
click at [817, 270] on div at bounding box center [817, 260] width 23 height 23
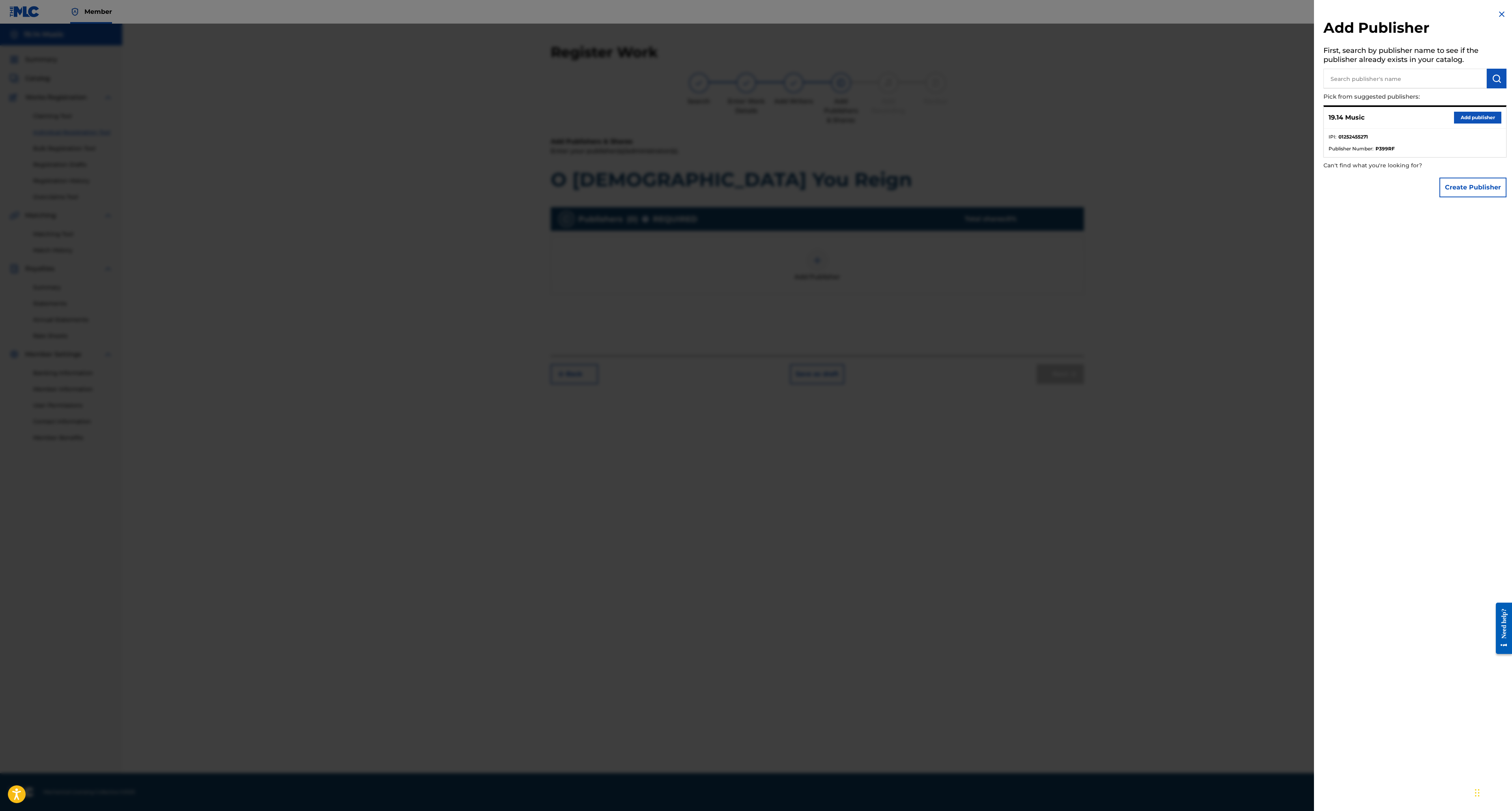
click at [1464, 117] on button "Add publisher" at bounding box center [1477, 117] width 48 height 12
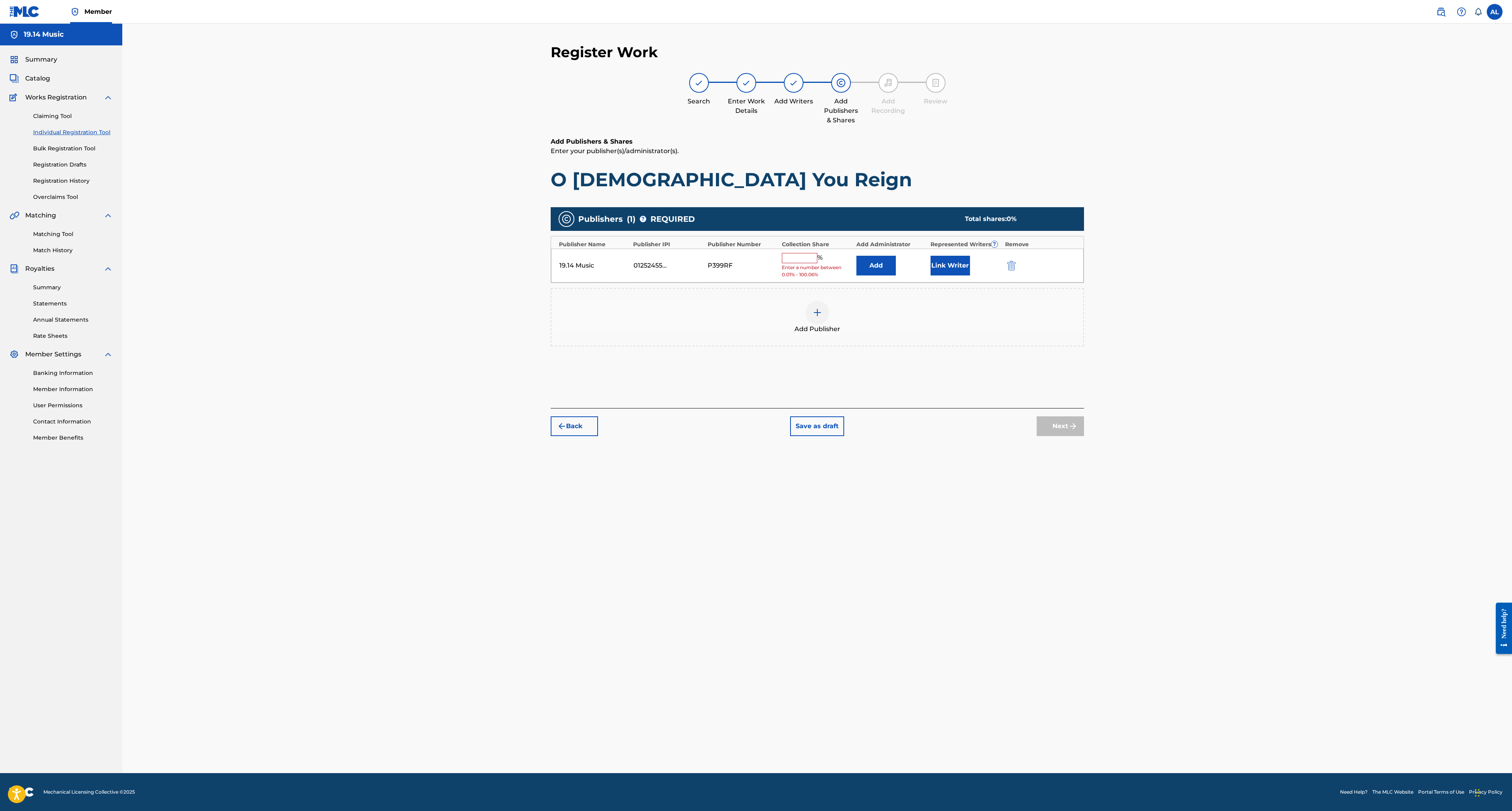
click at [799, 255] on input "text" at bounding box center [799, 258] width 35 height 10
type input "100"
click at [934, 304] on div "Add Publisher" at bounding box center [818, 311] width 532 height 33
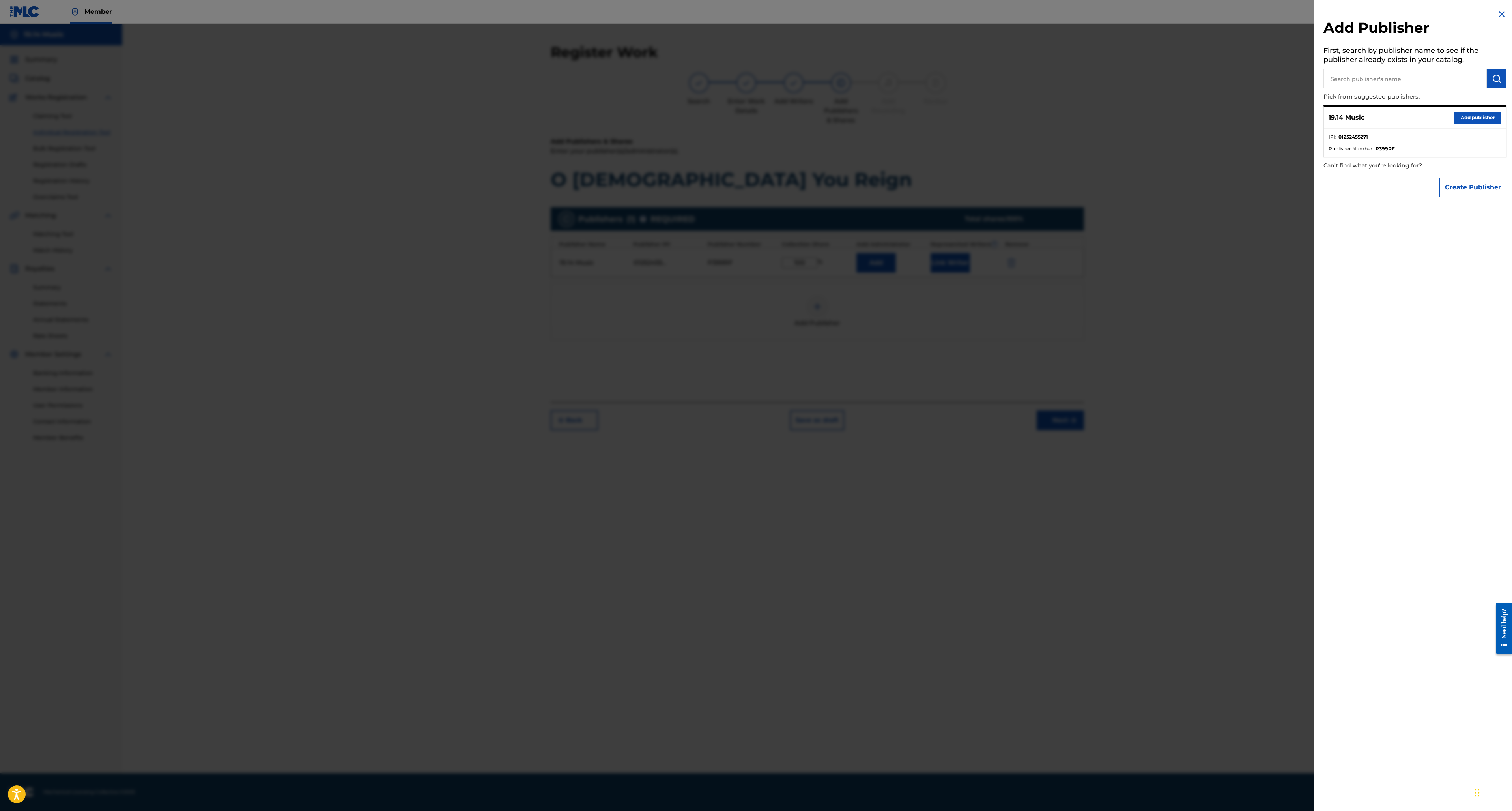
click at [1413, 412] on div "Add Publisher First, search by publisher name to see if the publisher already e…" at bounding box center [1415, 405] width 202 height 811
click at [1497, 12] on img at bounding box center [1501, 14] width 9 height 9
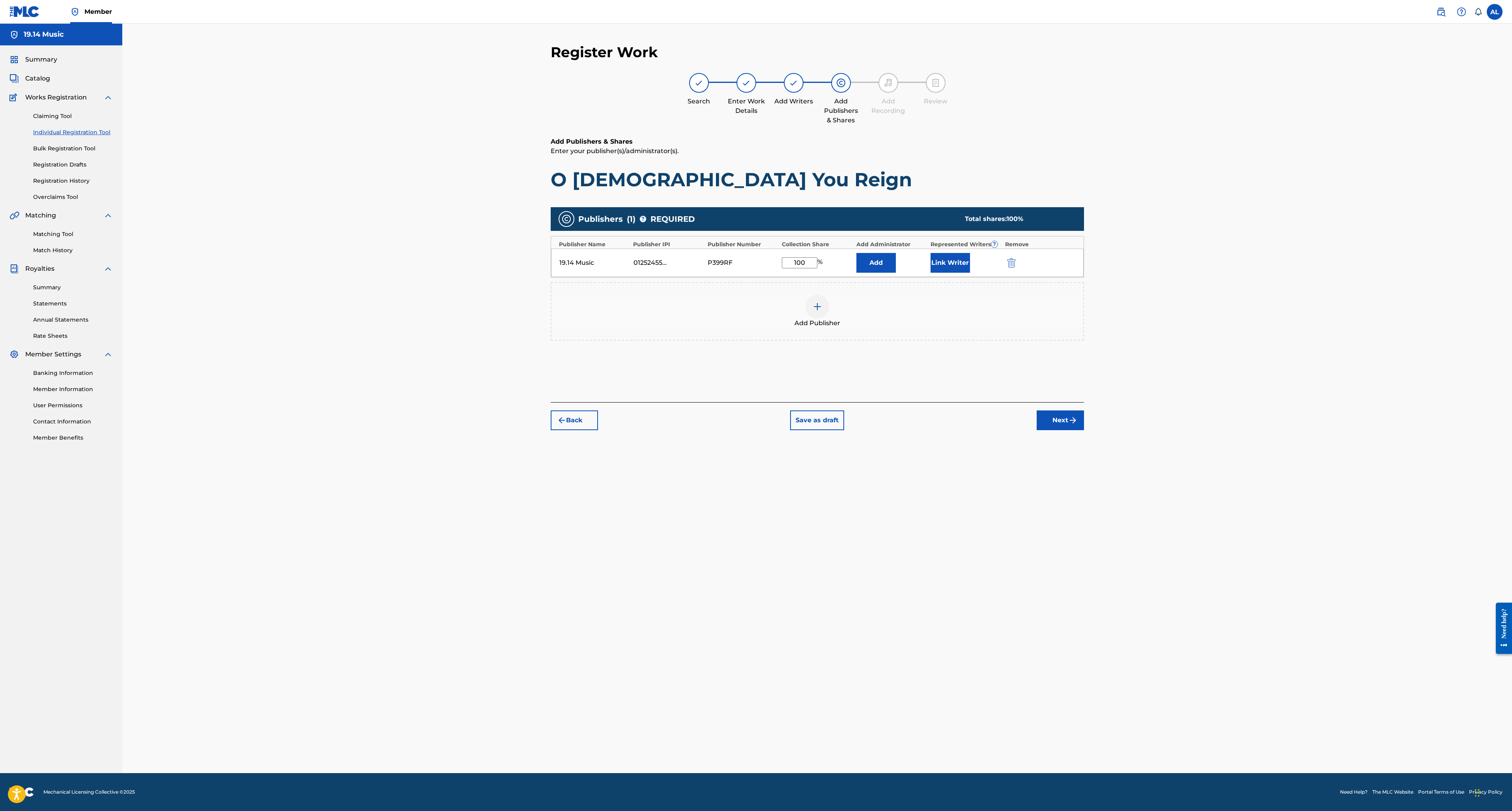
click at [954, 263] on button "Link Writer" at bounding box center [950, 263] width 39 height 20
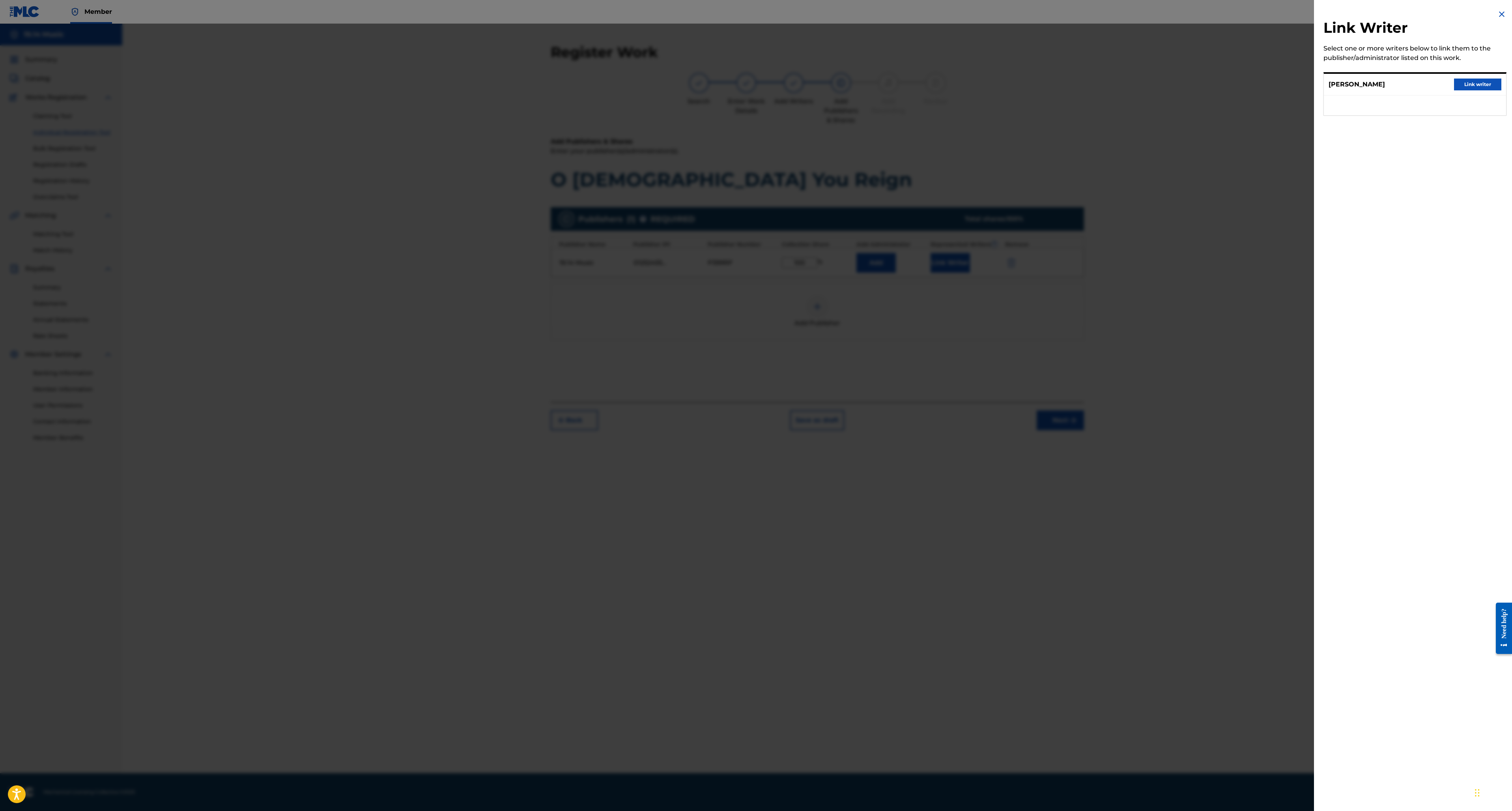
click at [1470, 86] on button "Link writer" at bounding box center [1477, 85] width 48 height 12
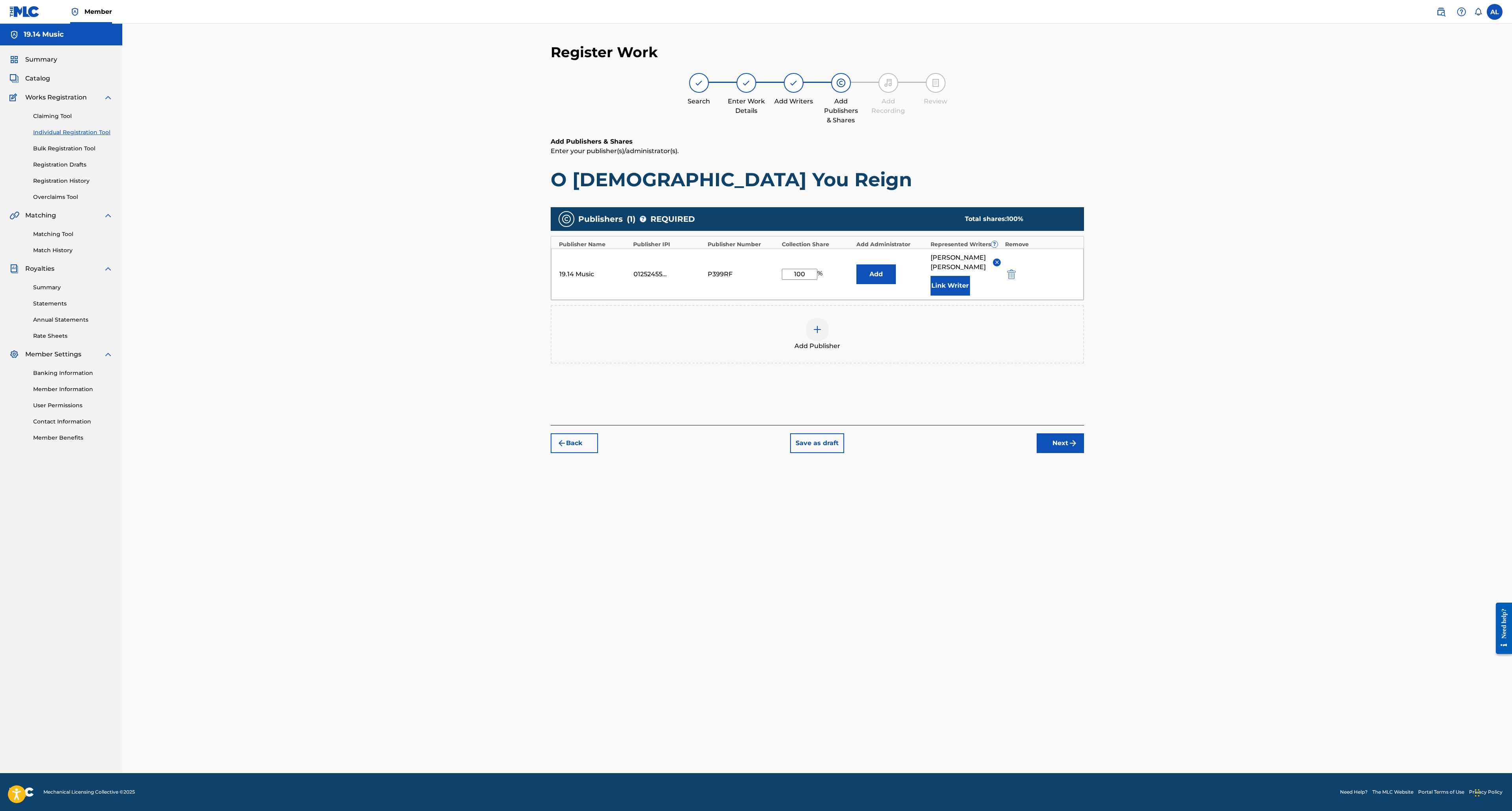
click at [873, 270] on button "Add" at bounding box center [876, 274] width 39 height 20
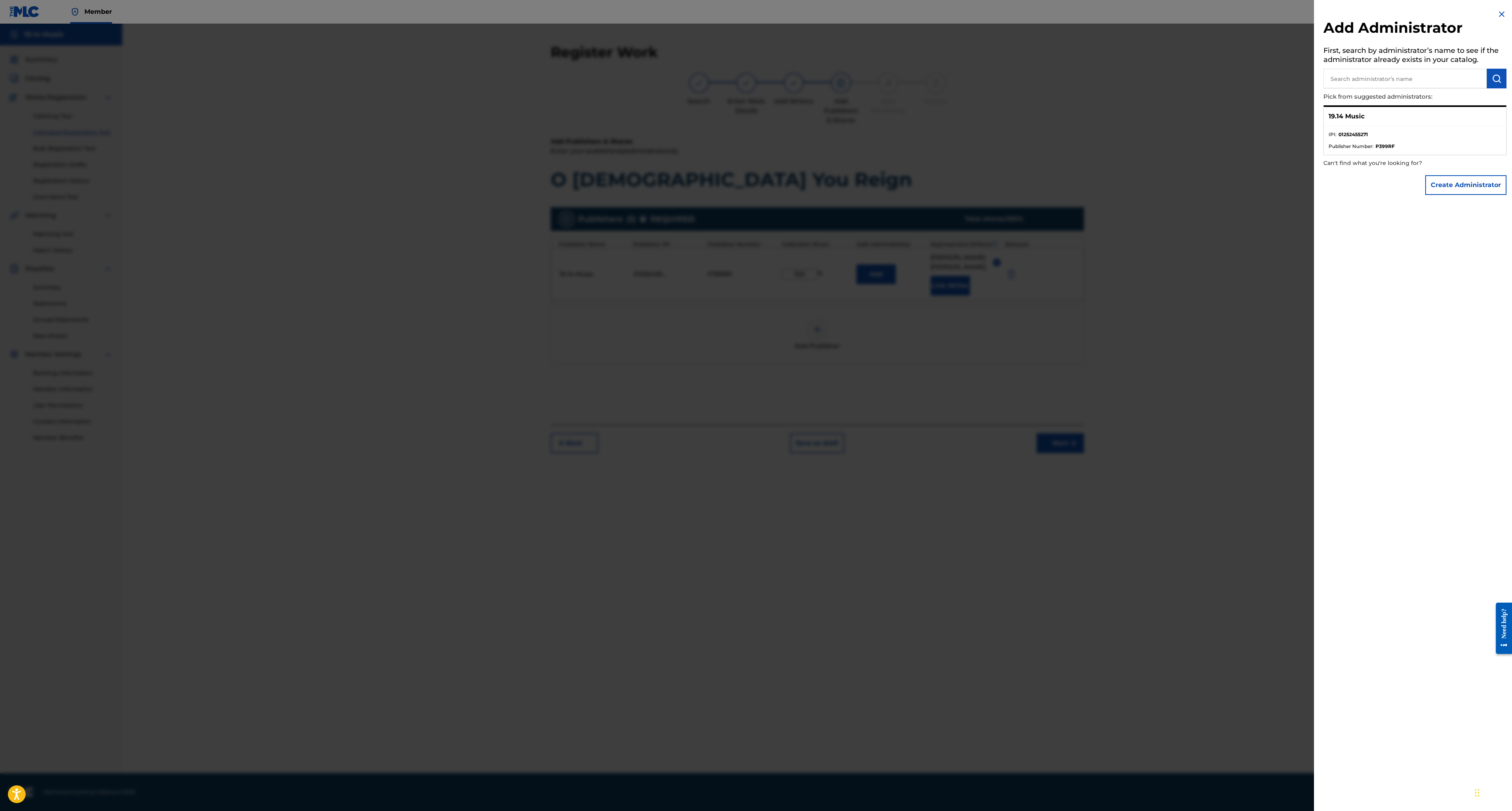
click at [1445, 117] on div "19.14 Music" at bounding box center [1415, 116] width 182 height 19
click at [1339, 133] on strong "01252455271" at bounding box center [1353, 134] width 29 height 7
click at [1339, 115] on p "19.14 Music" at bounding box center [1346, 116] width 36 height 9
click at [1338, 132] on strong "01252455271" at bounding box center [1353, 134] width 29 height 7
click at [1338, 144] on span "Publisher Number :" at bounding box center [1351, 146] width 45 height 7
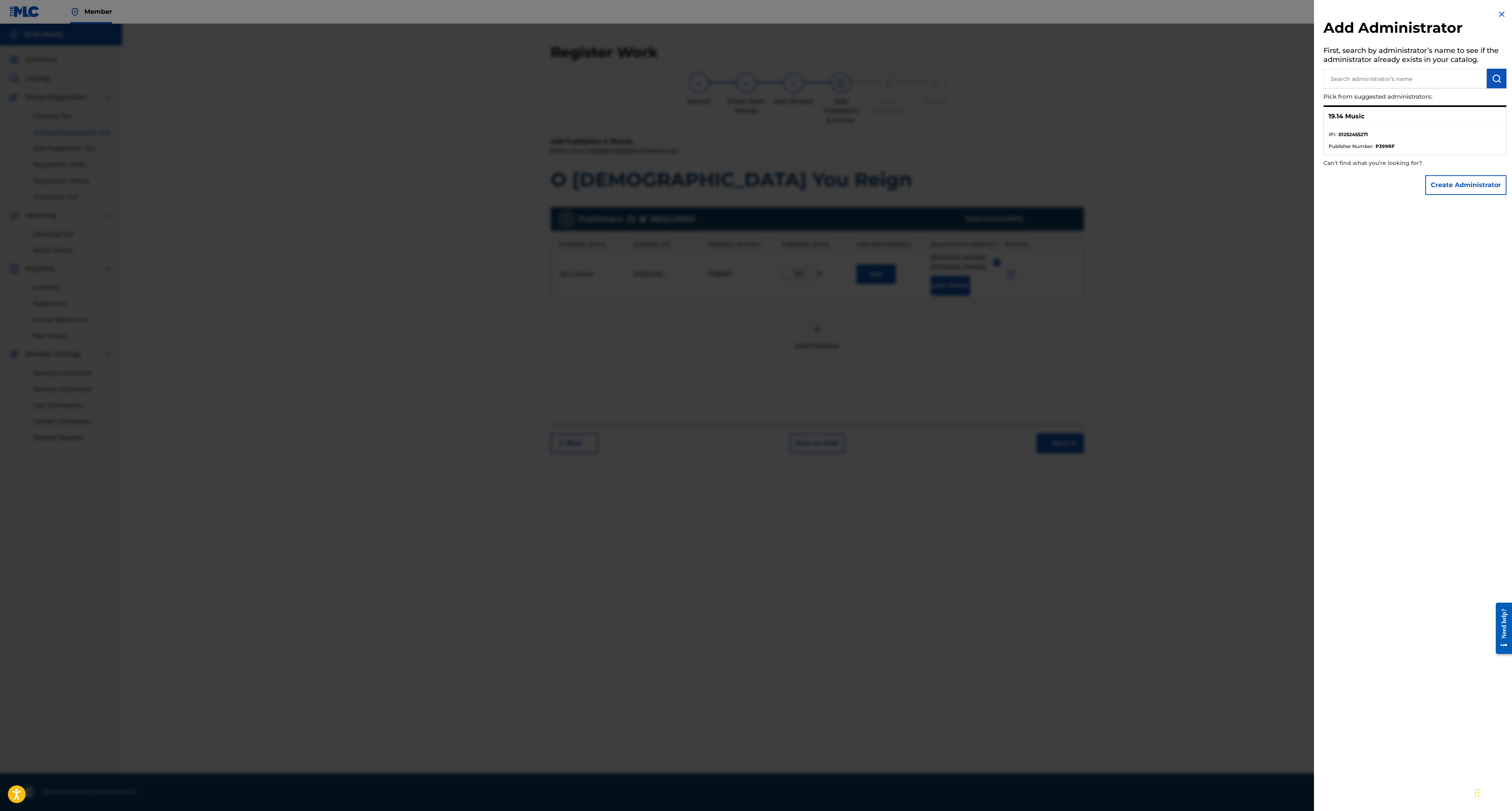
click at [1343, 147] on span "Publisher Number :" at bounding box center [1351, 146] width 45 height 7
click at [1360, 114] on p "19.14 Music" at bounding box center [1346, 116] width 36 height 9
click at [1350, 114] on p "19.14 Music" at bounding box center [1346, 116] width 36 height 9
drag, startPoint x: 1350, startPoint y: 114, endPoint x: 1342, endPoint y: 127, distance: 15.3
click at [1350, 114] on p "19.14 Music" at bounding box center [1346, 116] width 36 height 9
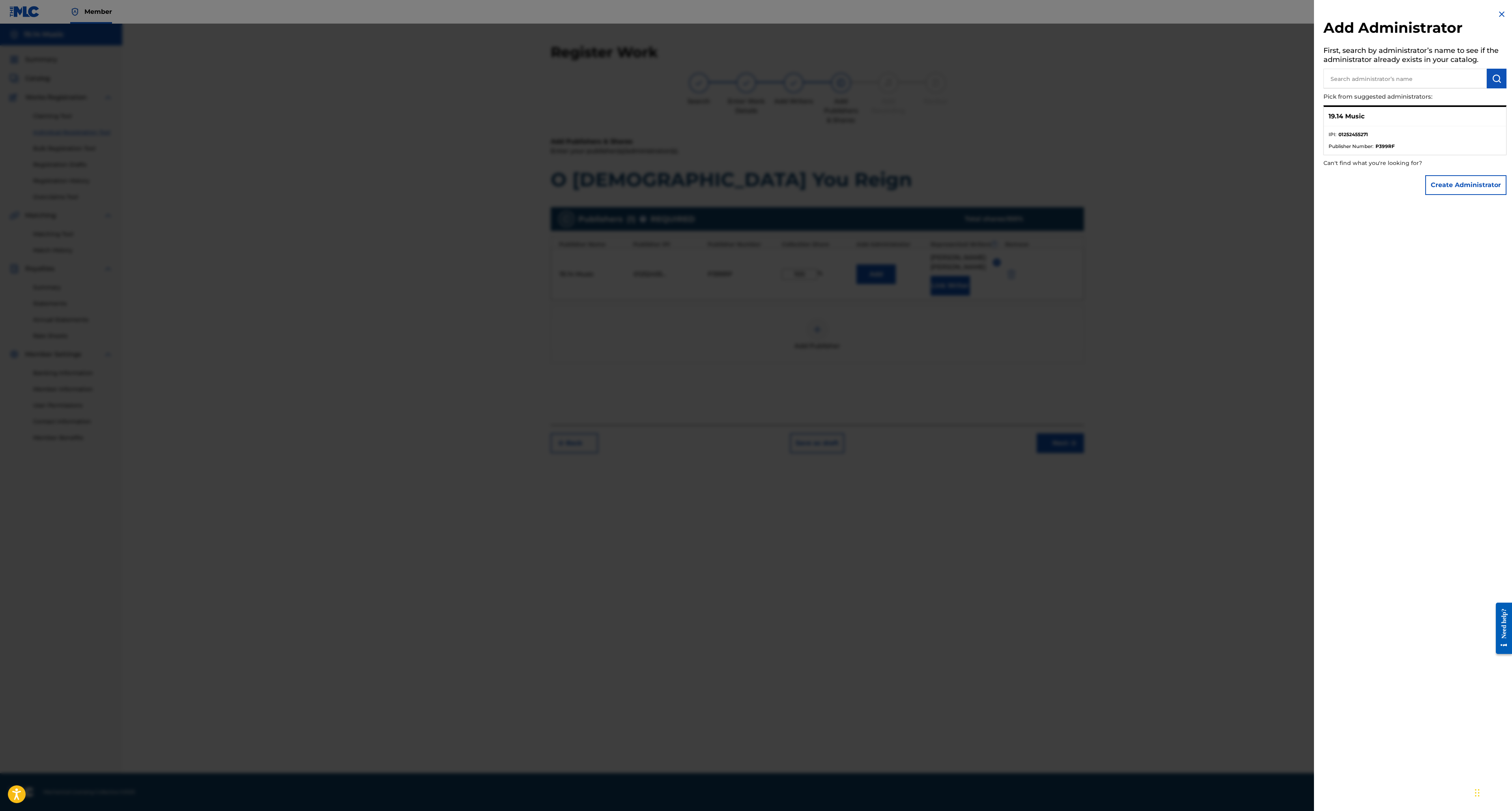
click at [1338, 114] on p "19.14 Music" at bounding box center [1346, 116] width 36 height 9
click at [1401, 51] on h5 "First, search by administrator’s name to see if the administrator already exist…" at bounding box center [1415, 56] width 183 height 25
click at [1386, 69] on input "text" at bounding box center [1405, 79] width 163 height 20
type input "19.14"
click at [1493, 78] on img "submit" at bounding box center [1497, 79] width 9 height 9
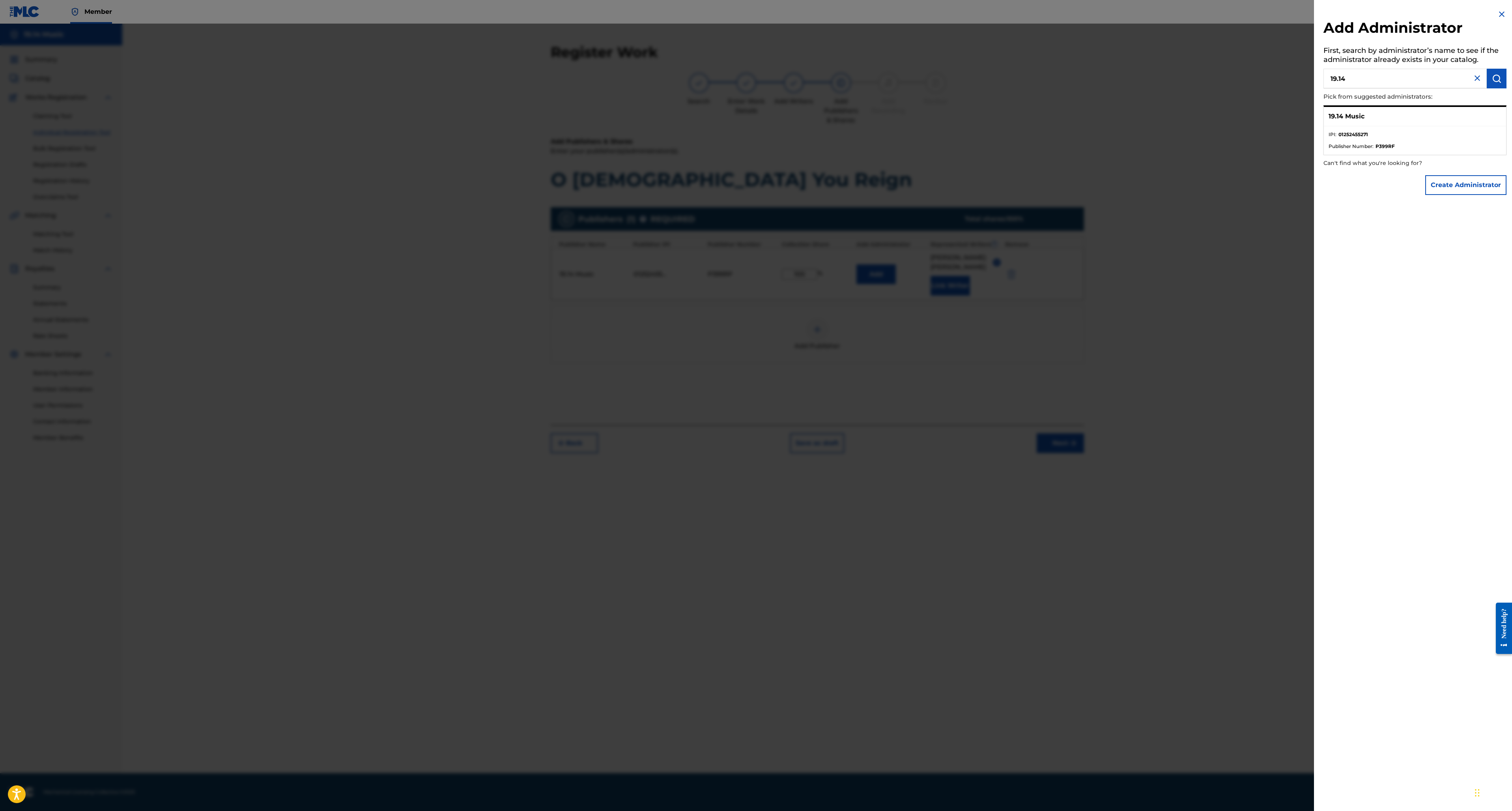
click at [1348, 112] on p "19.14 Music" at bounding box center [1346, 116] width 36 height 9
drag, startPoint x: 1351, startPoint y: 137, endPoint x: 1348, endPoint y: 151, distance: 14.3
click at [1351, 137] on li "IPI : 01252455271" at bounding box center [1415, 137] width 173 height 12
drag, startPoint x: 1348, startPoint y: 151, endPoint x: 1348, endPoint y: 160, distance: 9.0
click at [1348, 151] on ul "IPI : 01252455271 Publisher Number : P399RF" at bounding box center [1415, 140] width 182 height 28
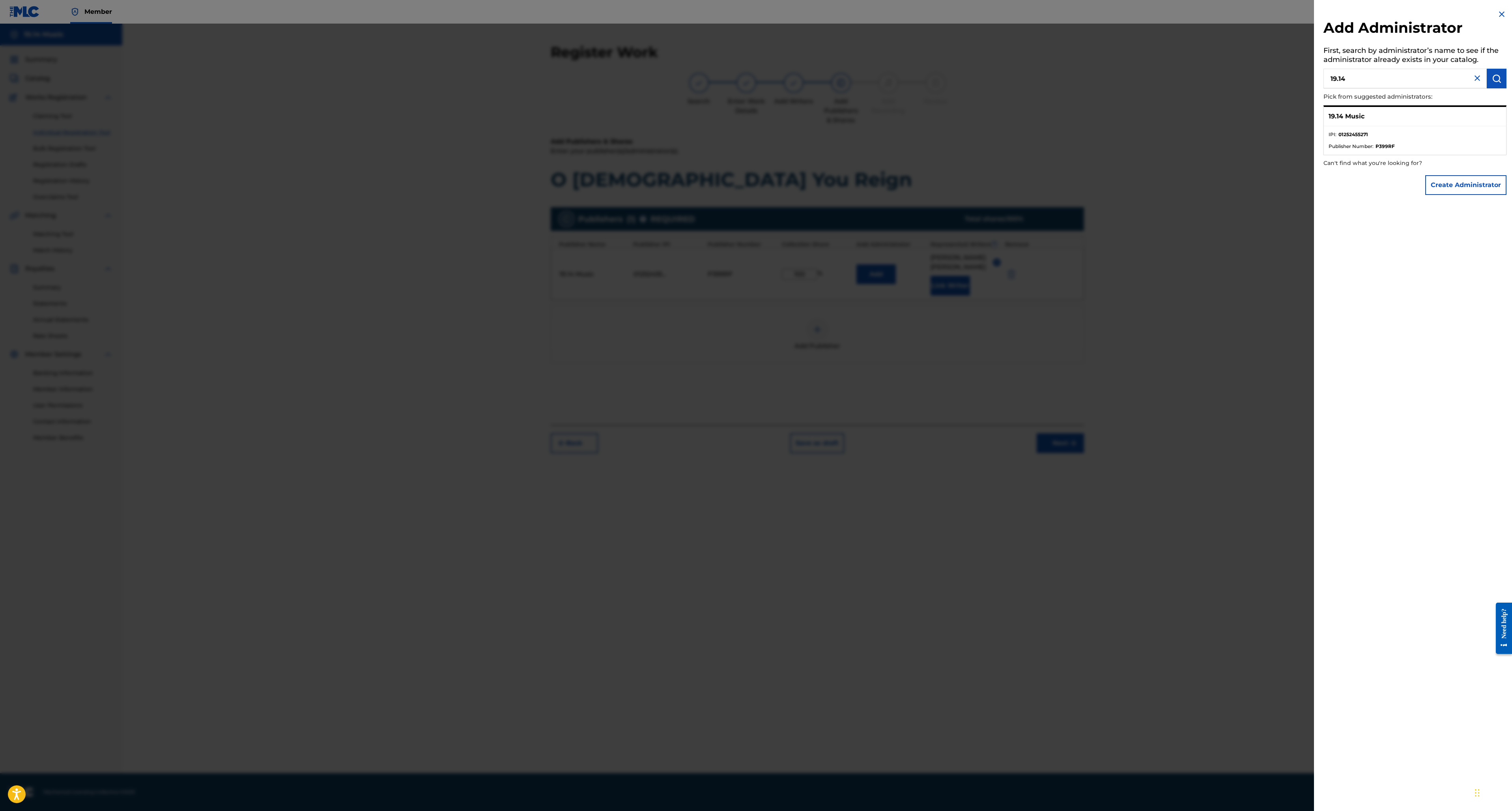
click at [1447, 182] on button "Create Administrator" at bounding box center [1466, 185] width 81 height 20
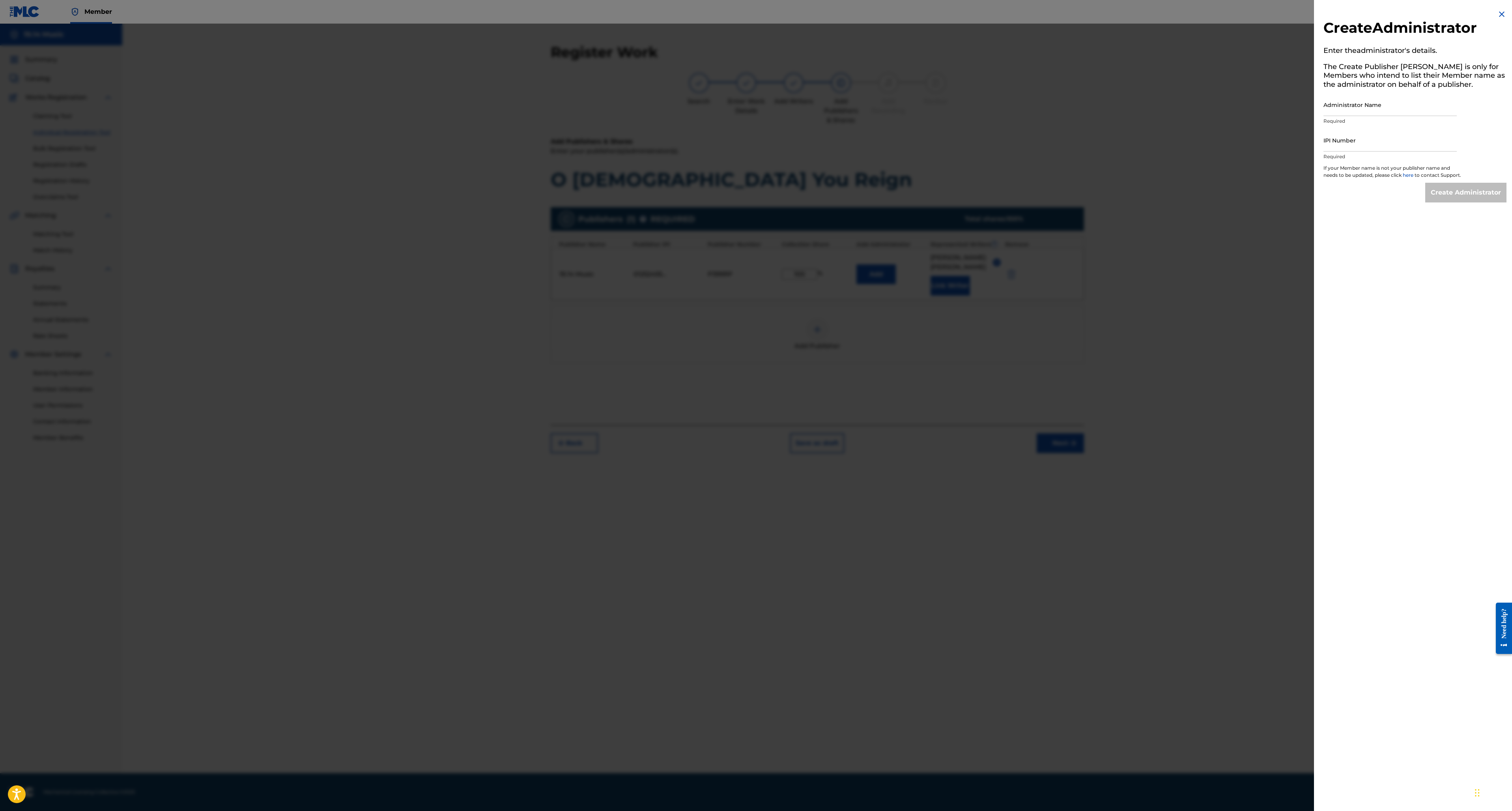
click at [1497, 12] on img at bounding box center [1501, 14] width 9 height 9
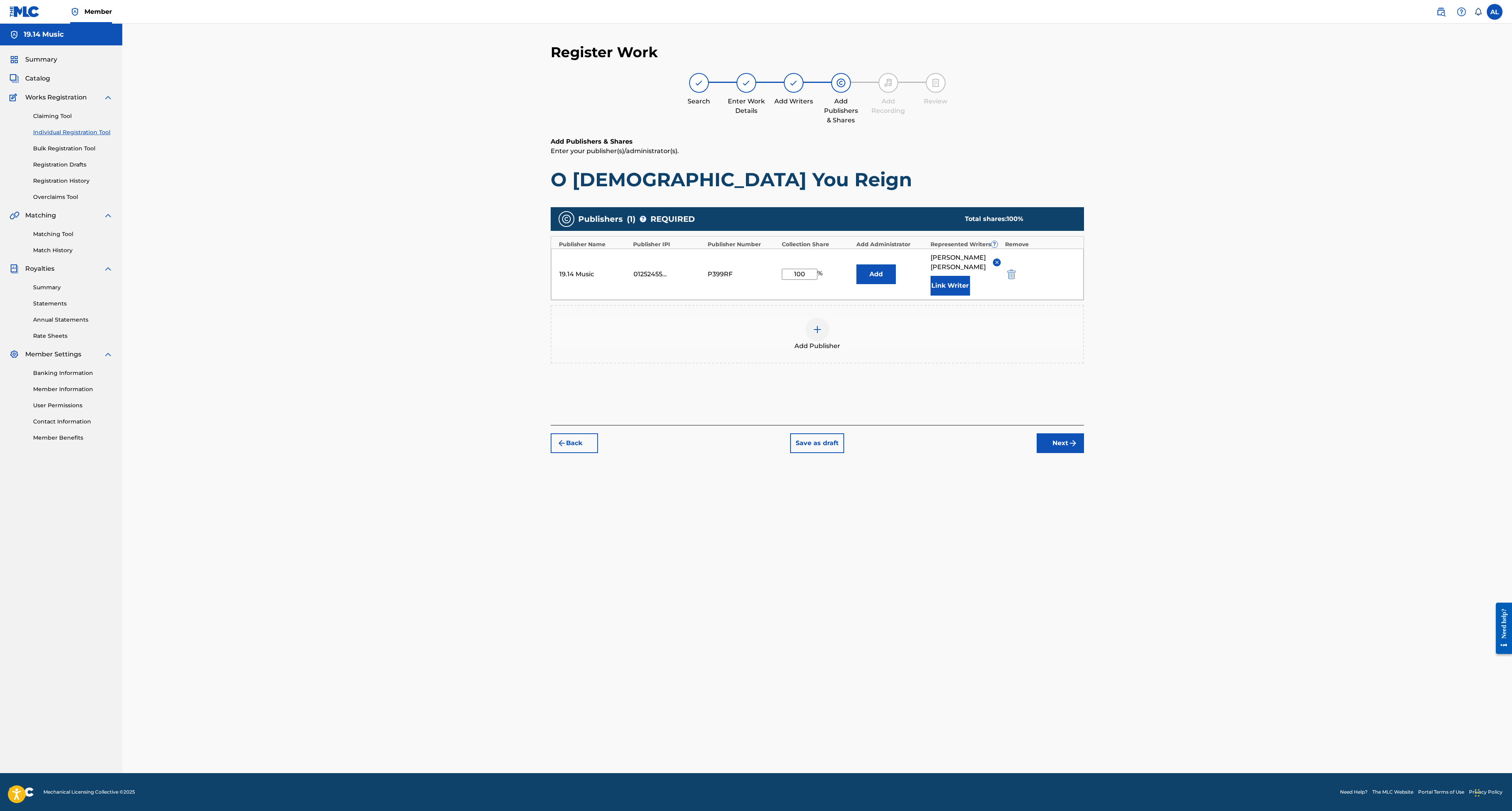
click at [1075, 446] on img "submit" at bounding box center [1073, 443] width 9 height 9
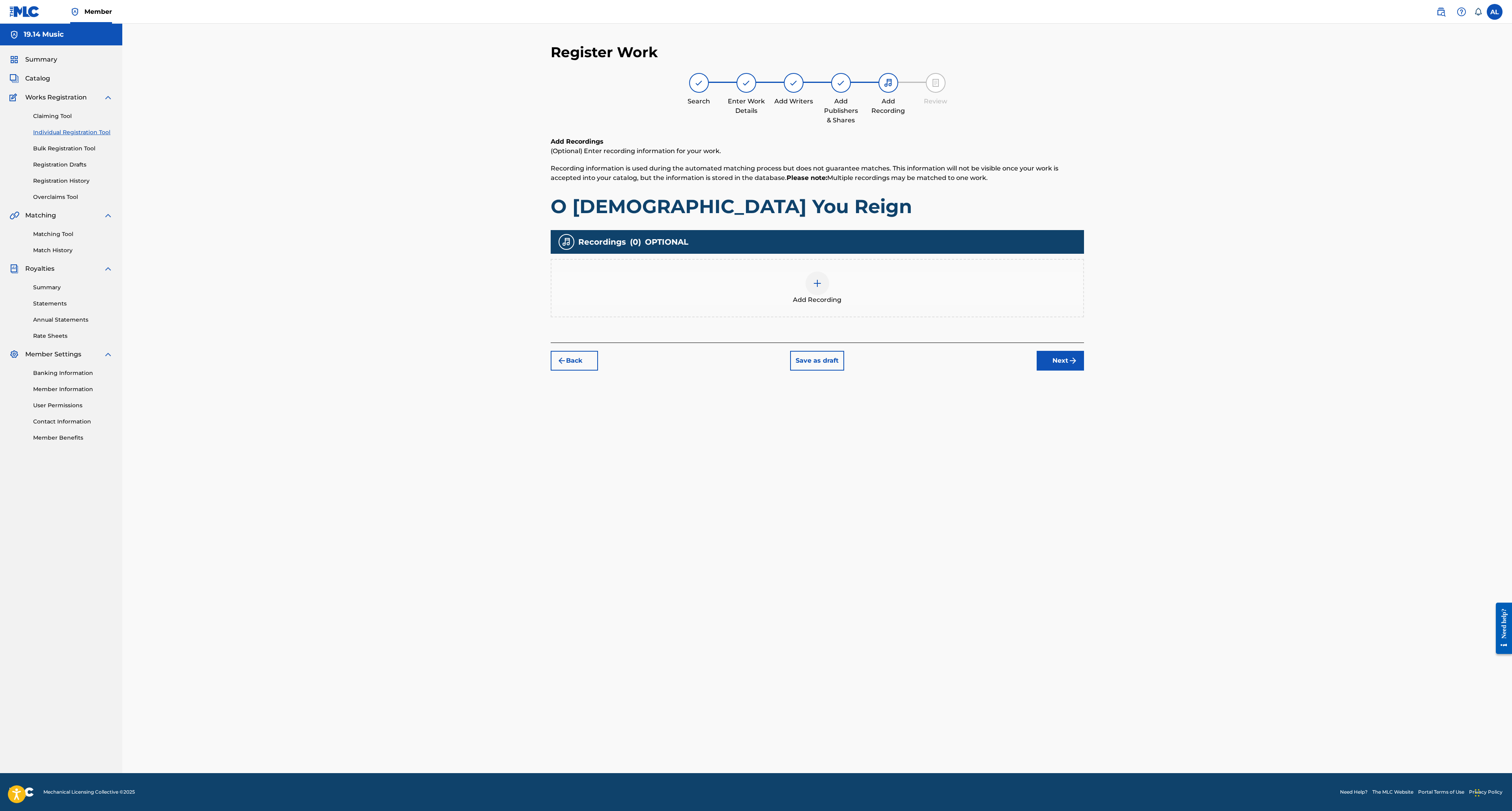
click at [819, 284] on img at bounding box center [817, 283] width 9 height 9
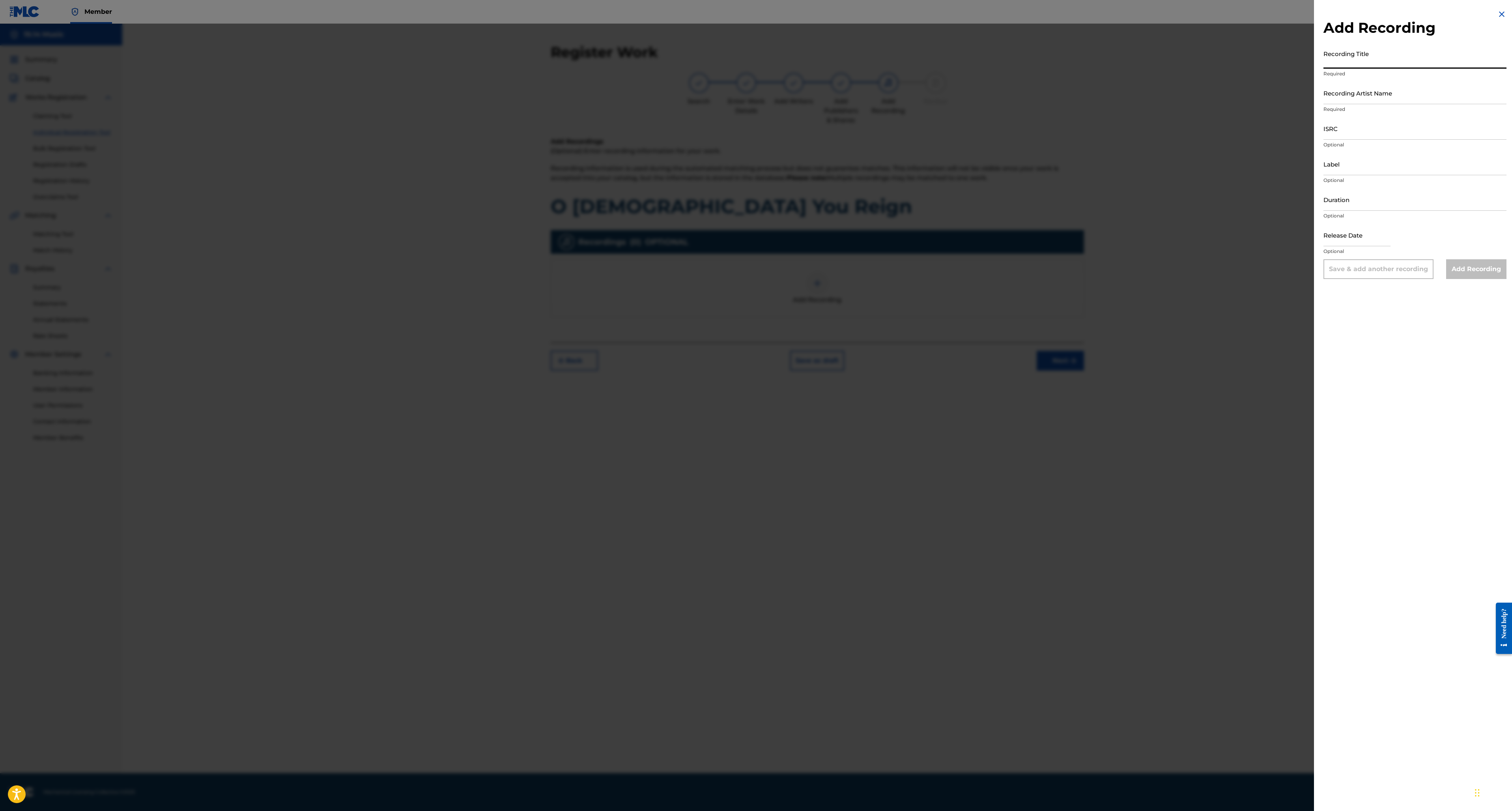
click at [1344, 60] on input "Recording Title" at bounding box center [1415, 58] width 183 height 22
type input "O [DEMOGRAPHIC_DATA] You Reign"
click at [1355, 95] on input "Recording Artist Name" at bounding box center [1415, 93] width 183 height 22
type input "[PERSON_NAME]"
paste input "QZK6K2094275"
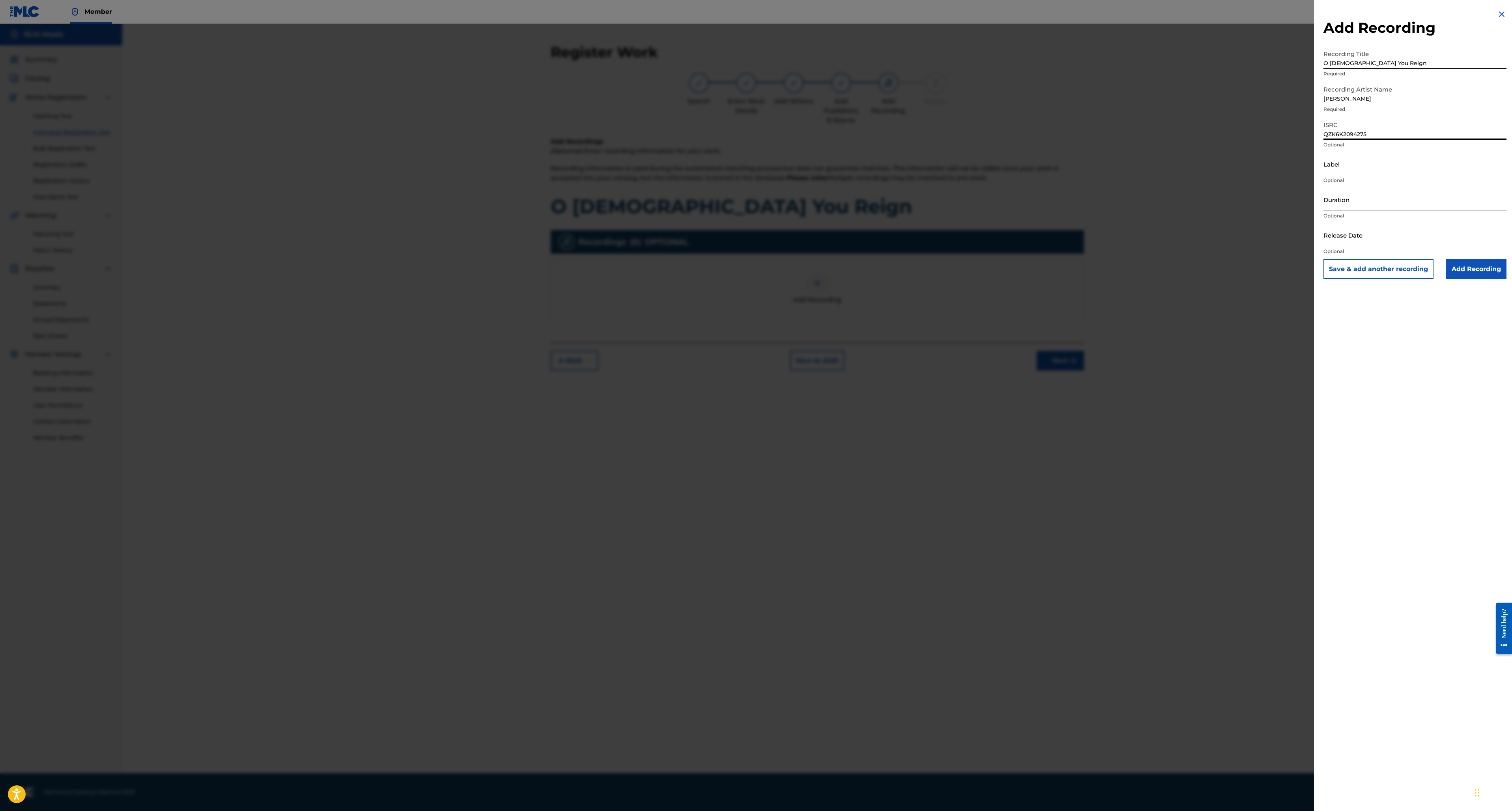
type input "QZK6K2094275"
click at [1364, 171] on input "Label" at bounding box center [1415, 164] width 183 height 22
type input "19.14 Music"
click at [1369, 209] on input "Duration" at bounding box center [1415, 200] width 183 height 22
type input "4"
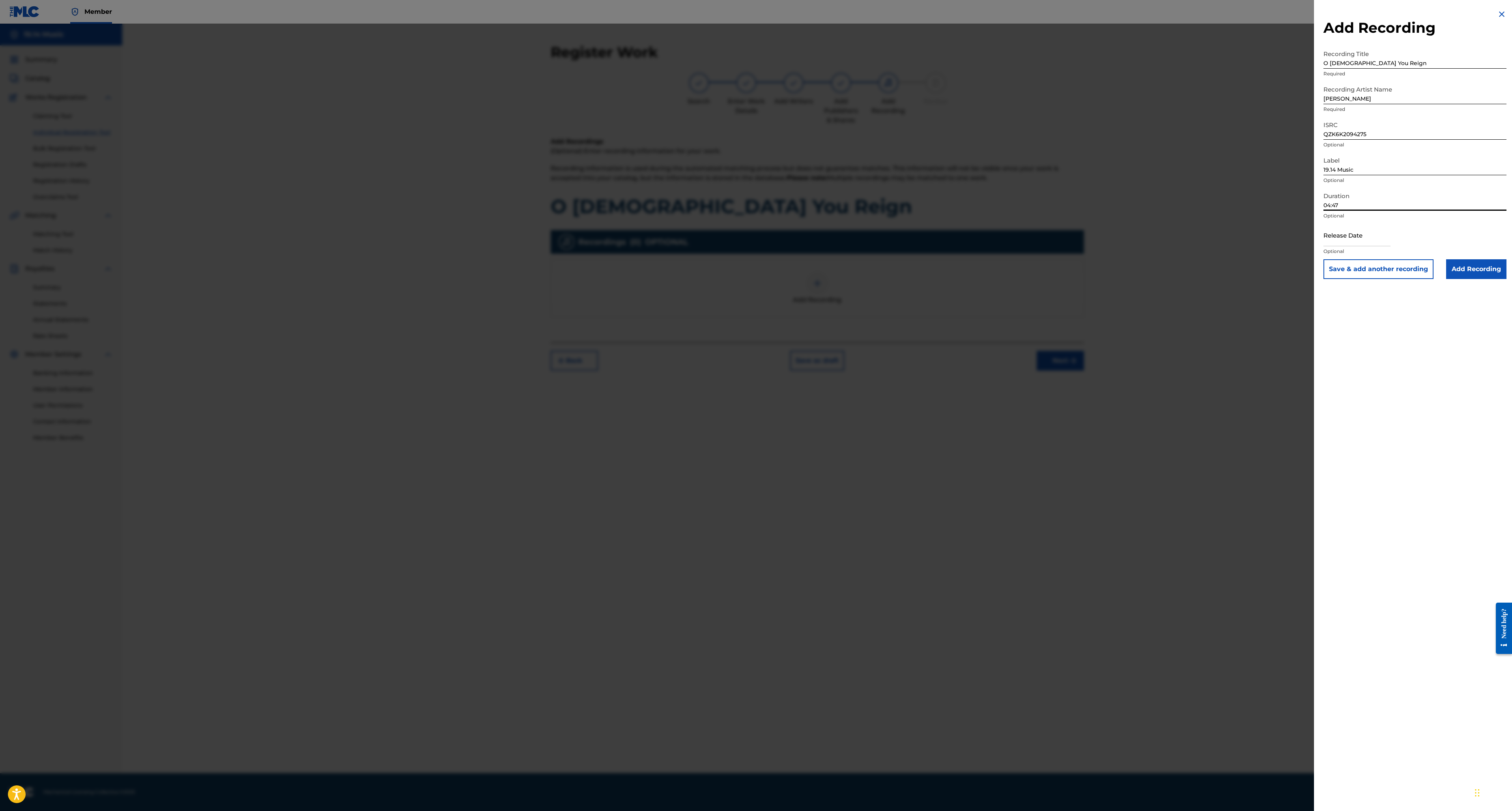
type input "04:47"
click at [1354, 238] on input "text" at bounding box center [1357, 235] width 67 height 22
select select "7"
select select "2020"
select select "8"
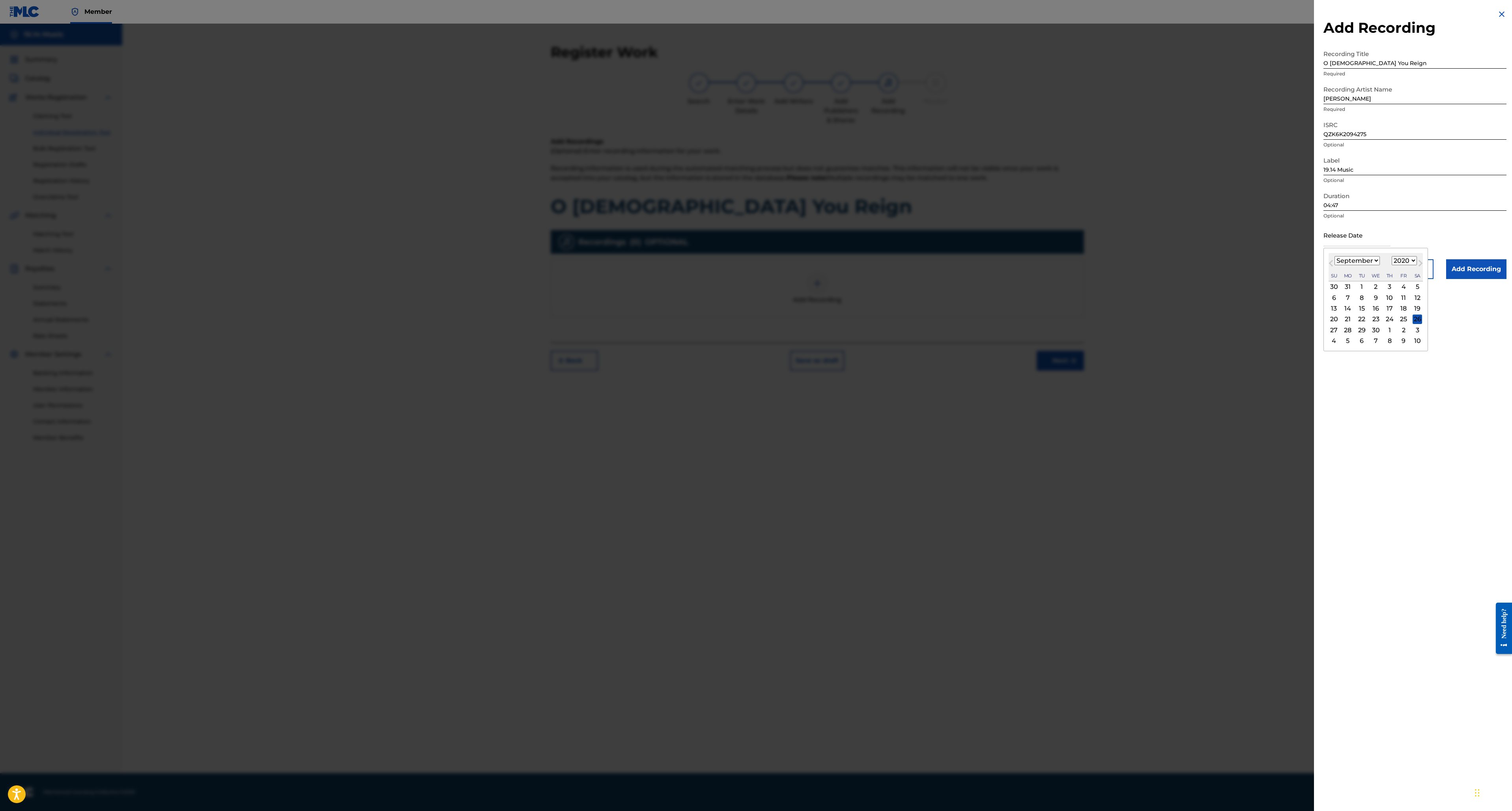
click at [1360, 329] on div "29" at bounding box center [1362, 330] width 9 height 9
type input "[DATE]"
click at [1433, 342] on div "Add Recording Recording Title O God You Reign Required Recording Artist Name [P…" at bounding box center [1415, 405] width 202 height 811
click at [1480, 272] on input "Add Recording" at bounding box center [1476, 270] width 60 height 20
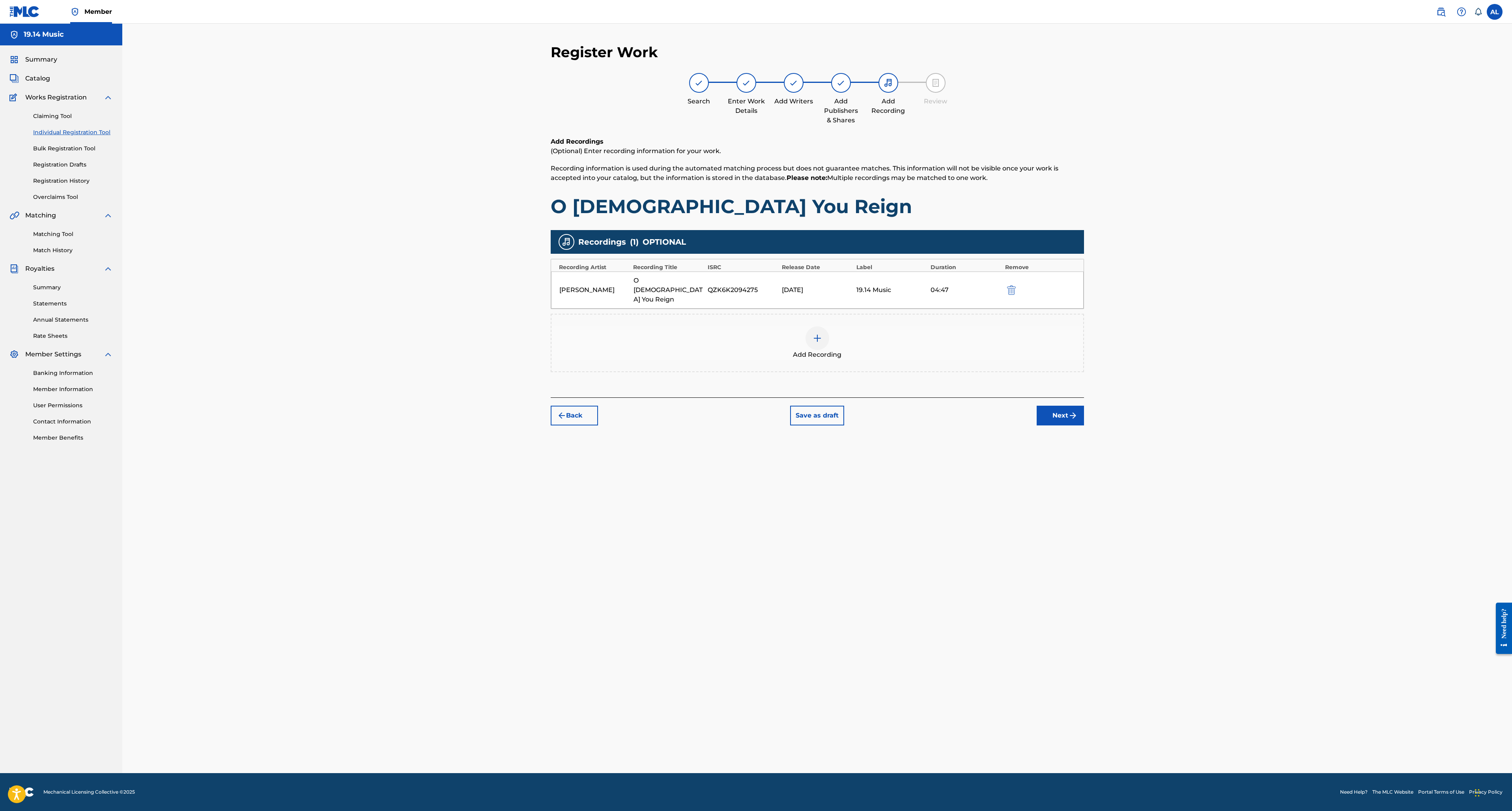
click at [1066, 406] on button "Next" at bounding box center [1060, 416] width 48 height 20
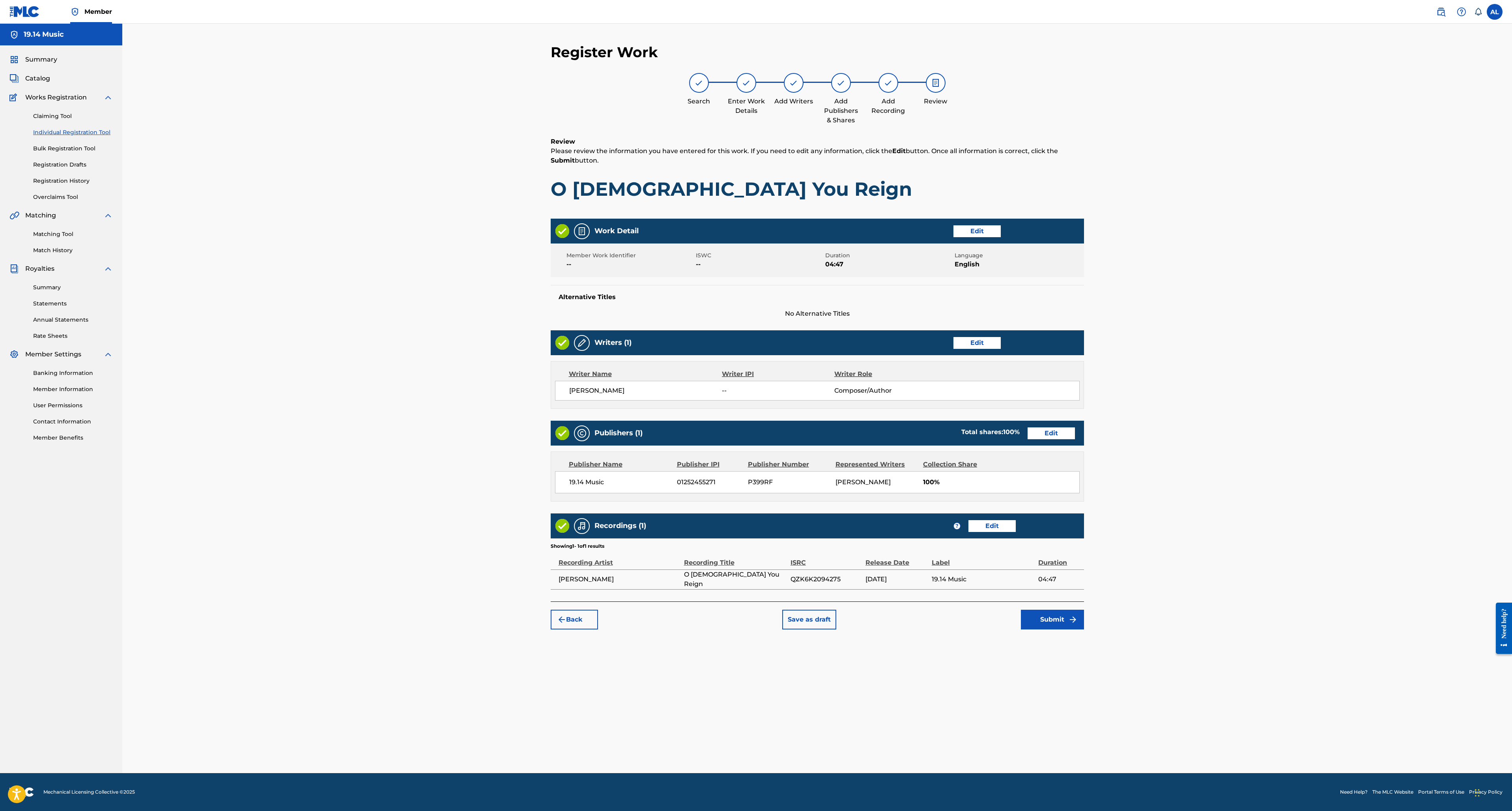
click at [1056, 619] on button "Submit" at bounding box center [1052, 620] width 63 height 20
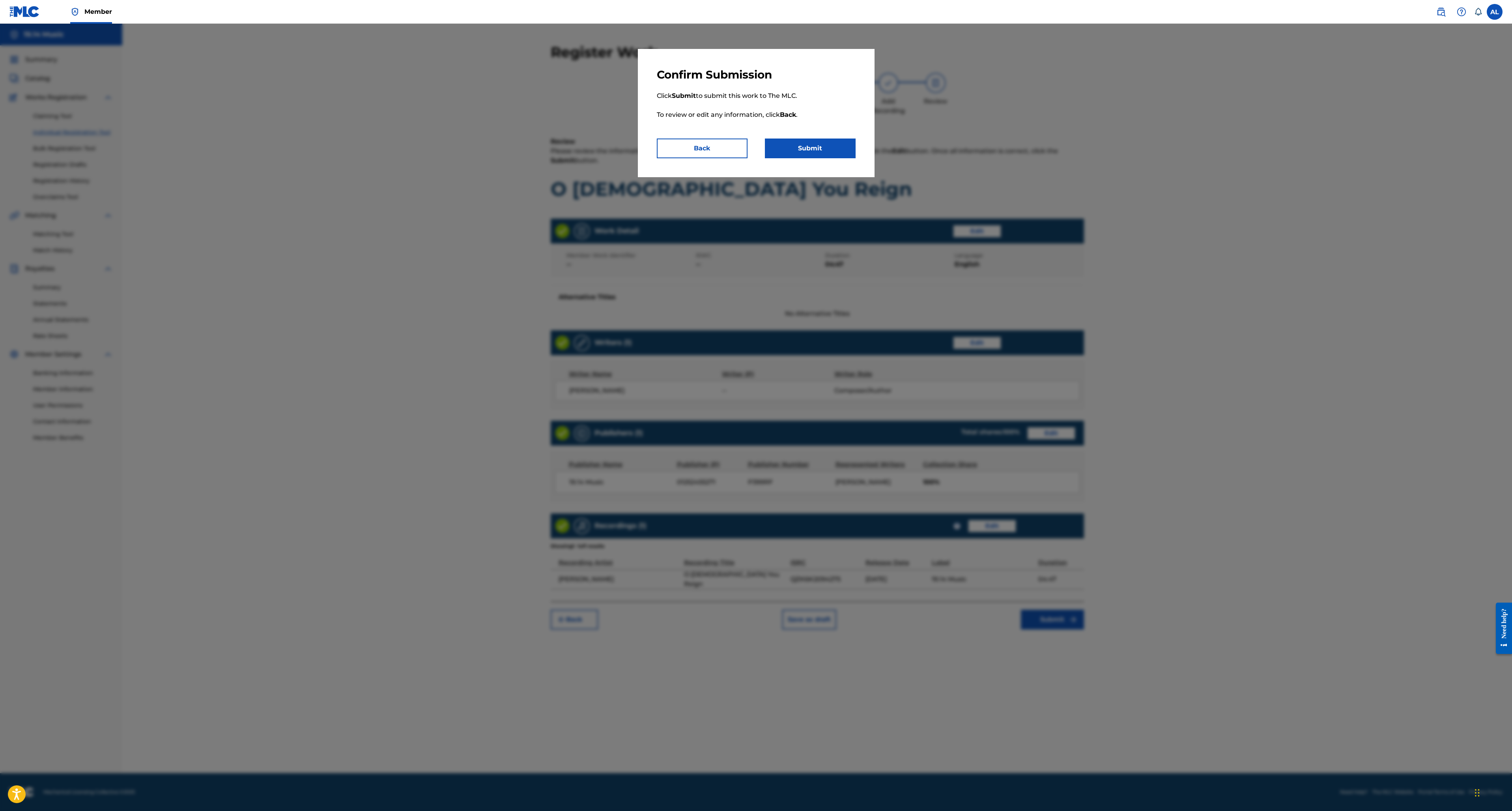
click at [805, 150] on button "Submit" at bounding box center [810, 149] width 91 height 20
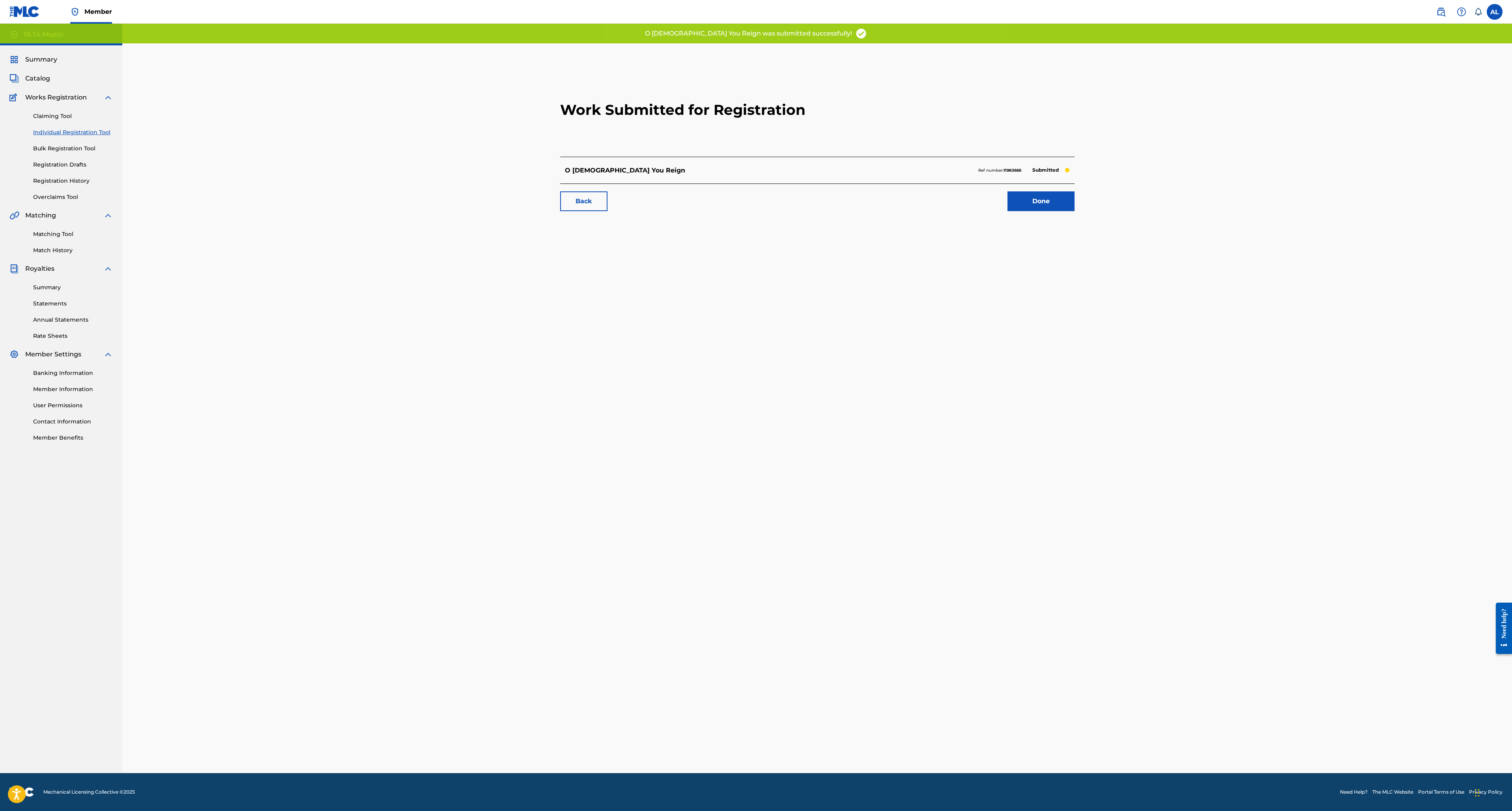
click at [1032, 203] on link "Done" at bounding box center [1041, 201] width 67 height 20
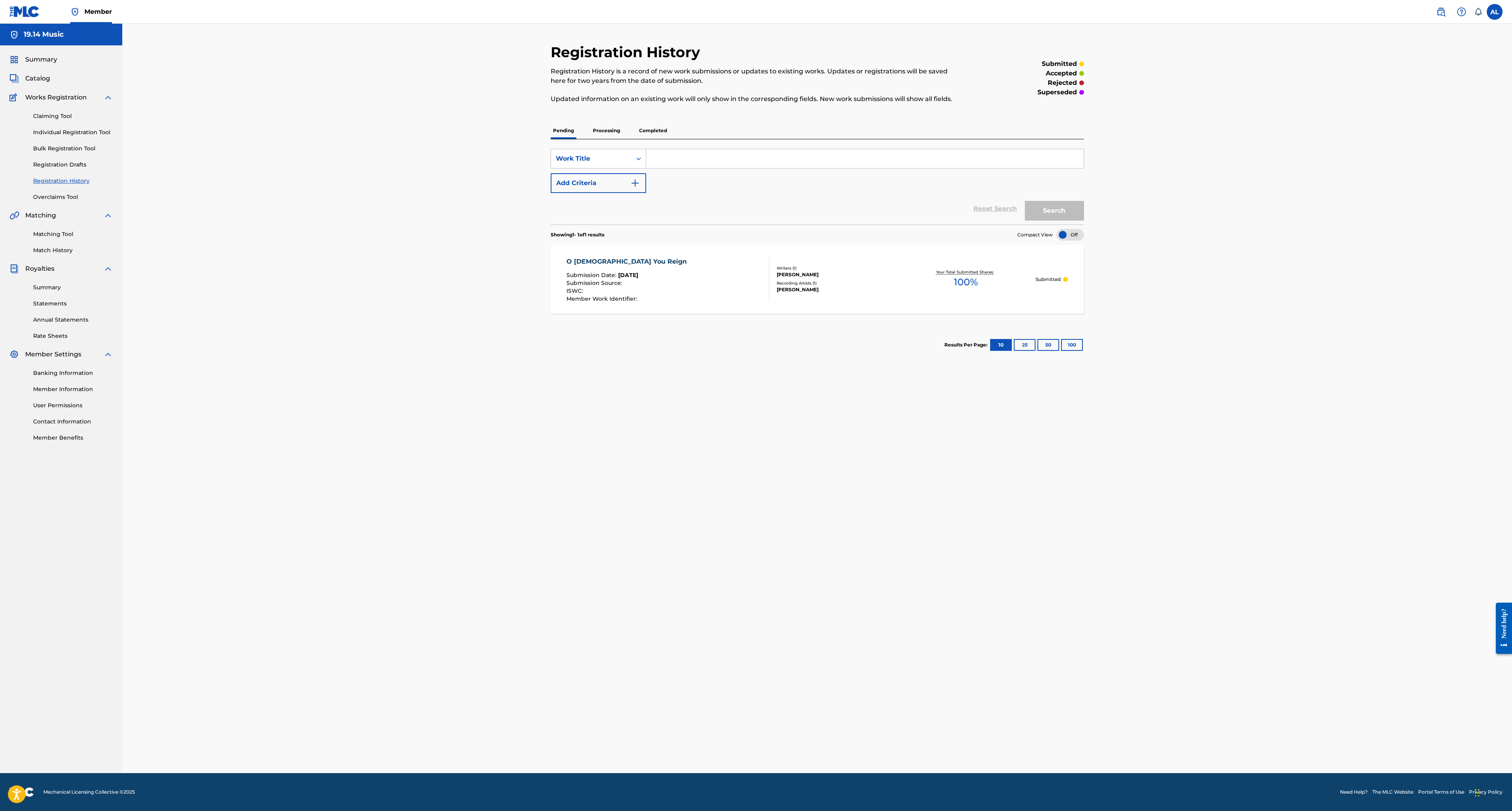
click at [45, 58] on span "Summary" at bounding box center [41, 59] width 32 height 9
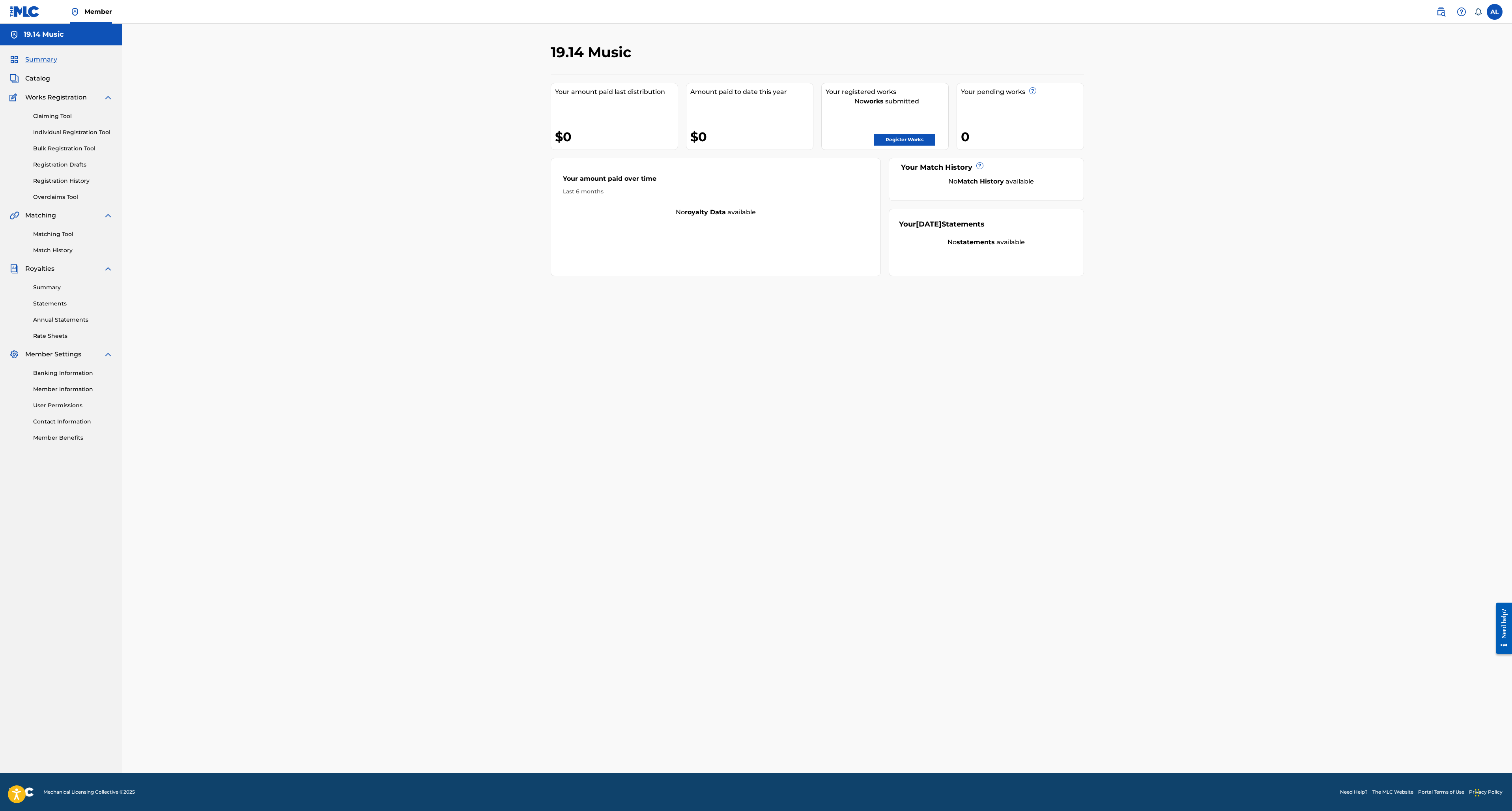
click at [38, 78] on span "Catalog" at bounding box center [38, 79] width 25 height 9
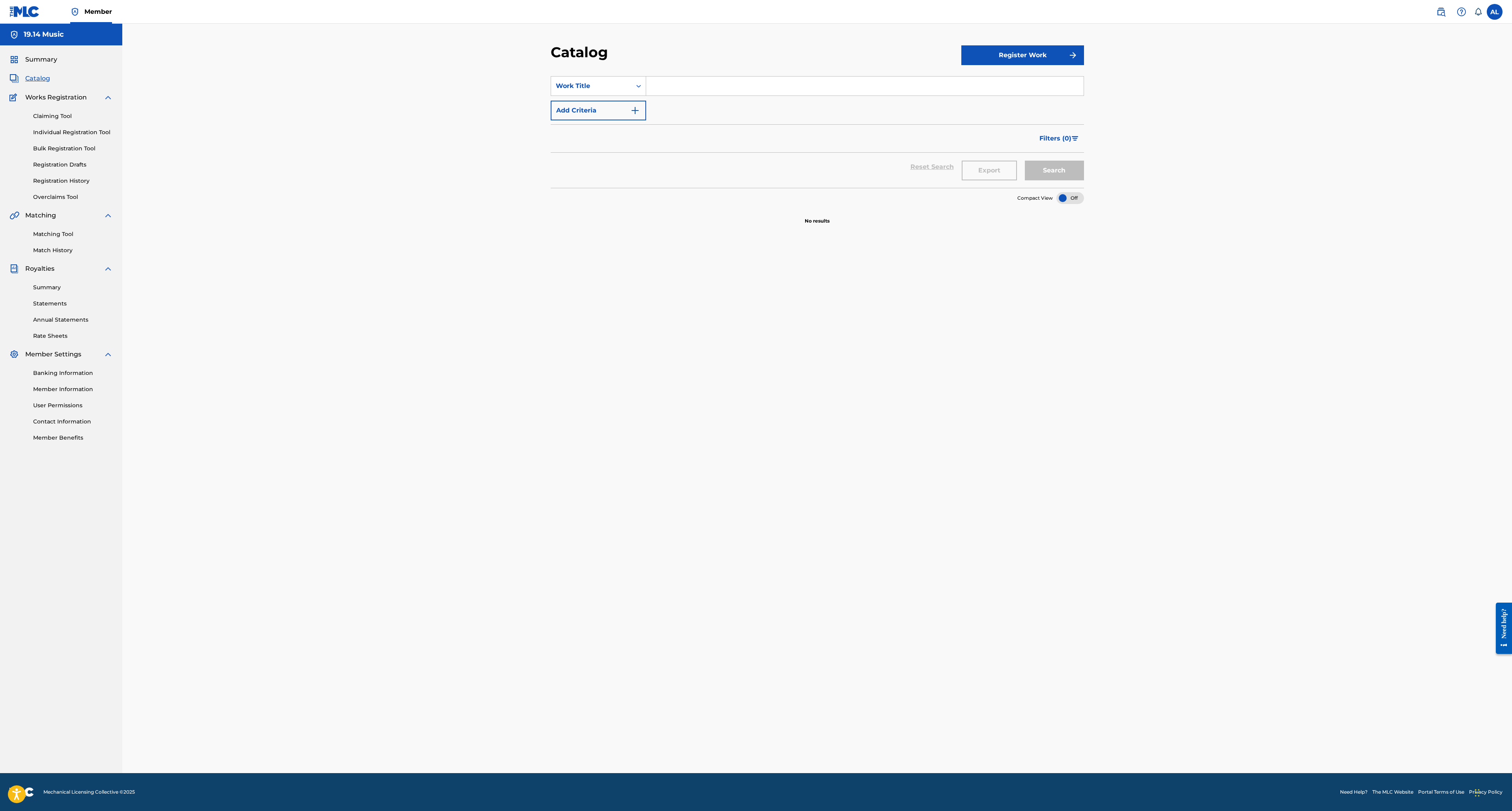
click at [55, 117] on link "Claiming Tool" at bounding box center [73, 116] width 80 height 8
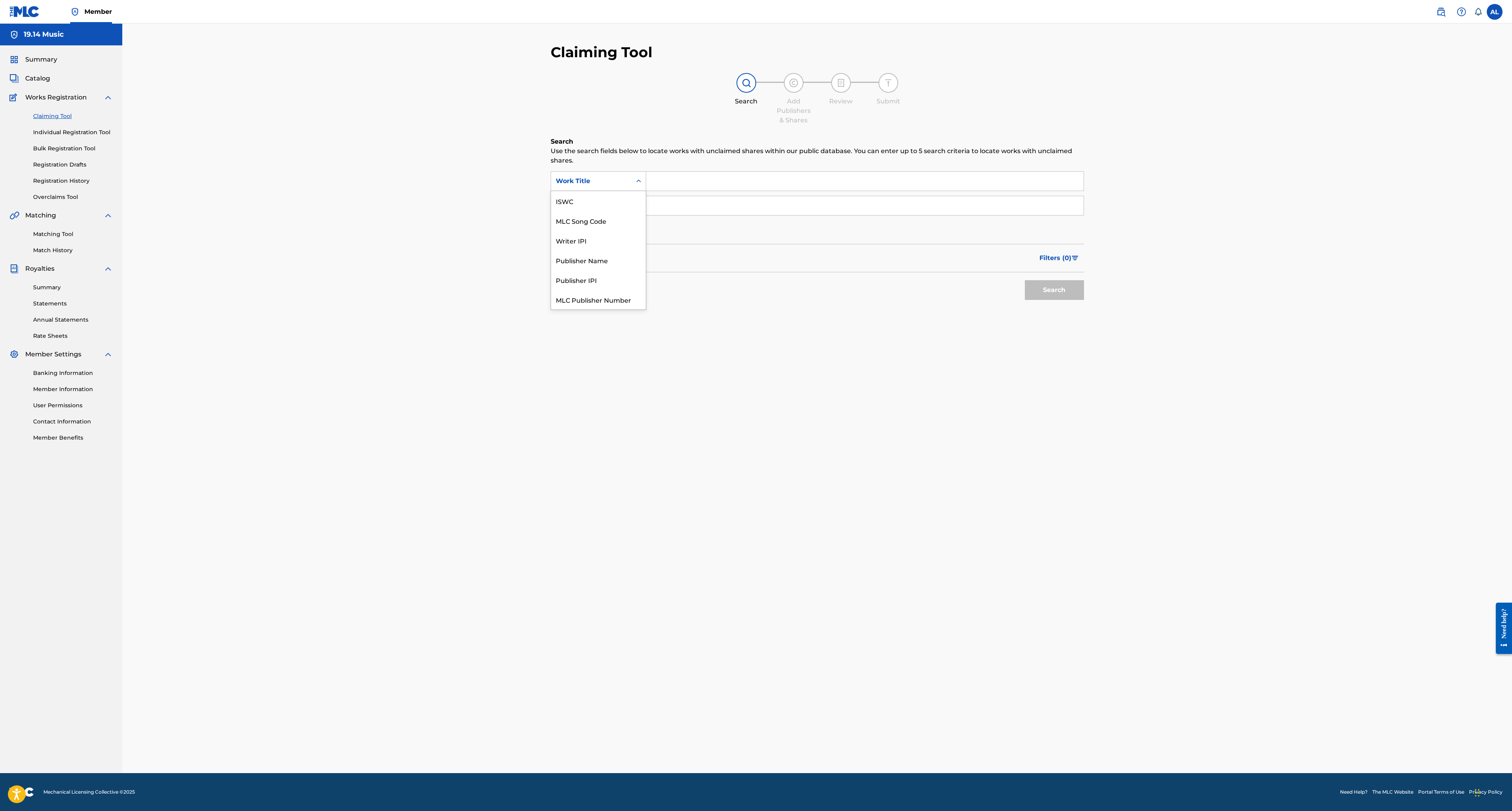
click at [637, 182] on icon "Search Form" at bounding box center [638, 181] width 8 height 8
click at [603, 238] on div "Publisher Name" at bounding box center [598, 240] width 95 height 20
click at [675, 181] on input "Search Form" at bounding box center [865, 181] width 437 height 19
type input "19.14 Music"
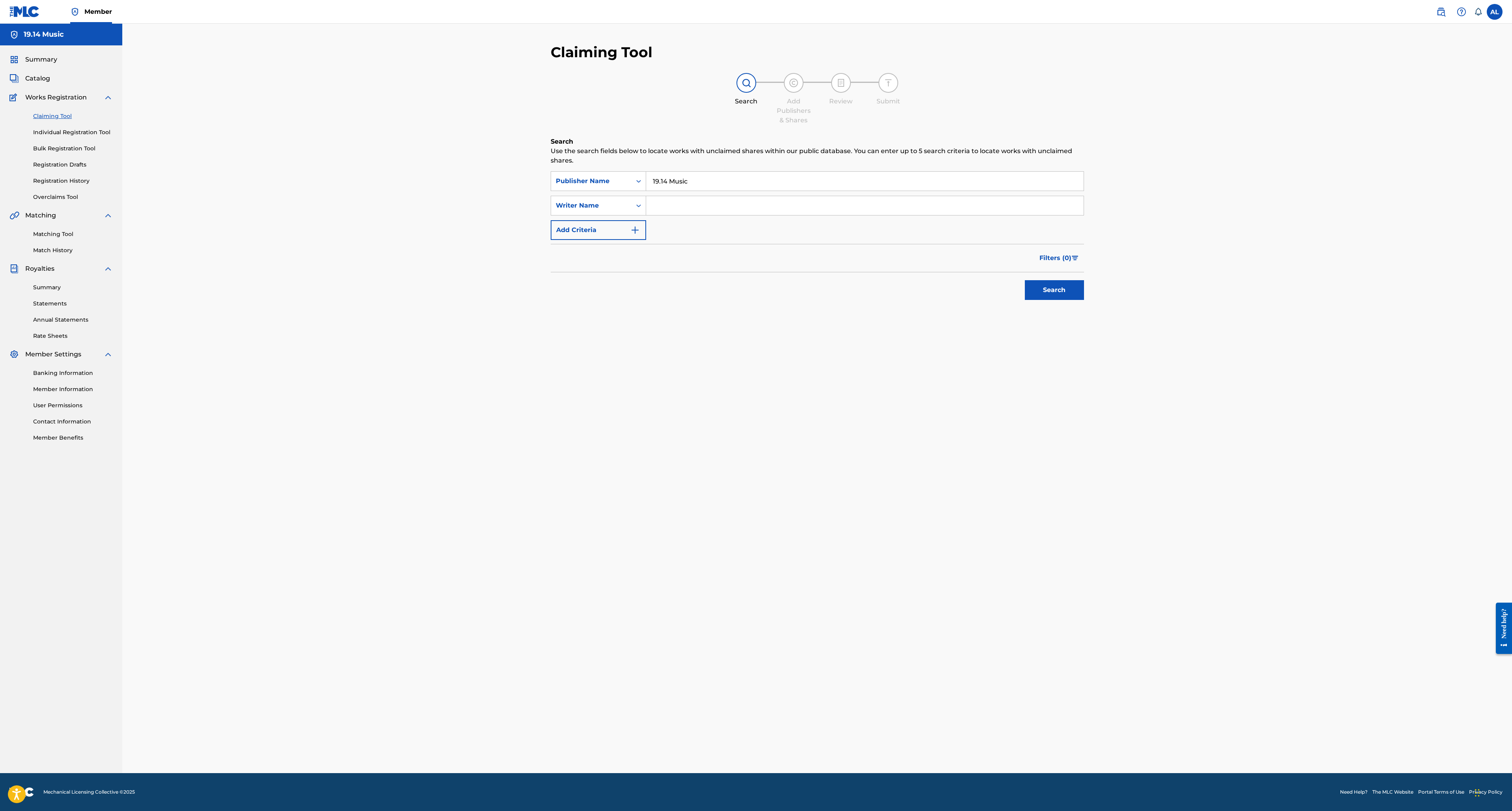
click at [1057, 290] on button "Search" at bounding box center [1054, 290] width 59 height 20
click at [50, 287] on link "Summary" at bounding box center [73, 288] width 80 height 8
